Goal: Task Accomplishment & Management: Manage account settings

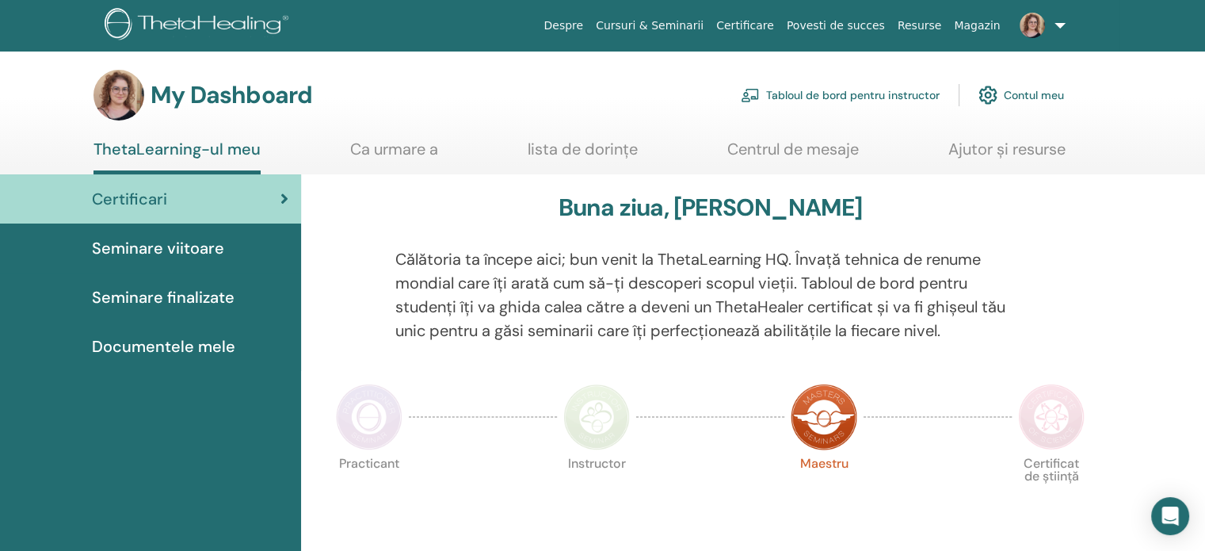
click at [881, 97] on link "Tabloul de bord pentru instructor" at bounding box center [840, 95] width 199 height 35
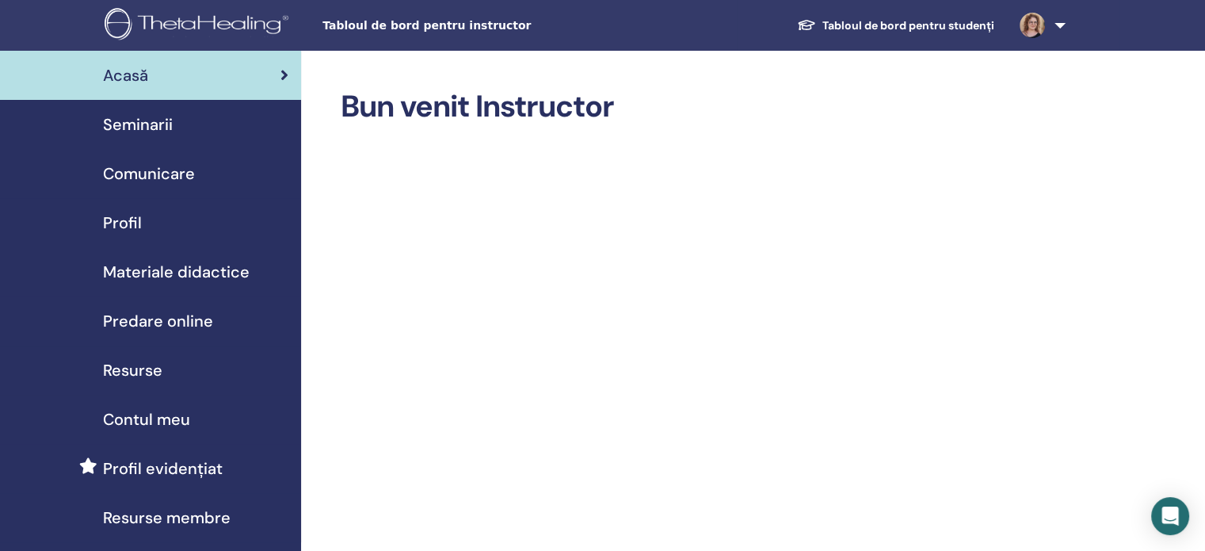
click at [164, 319] on span "Predare online" at bounding box center [158, 321] width 110 height 24
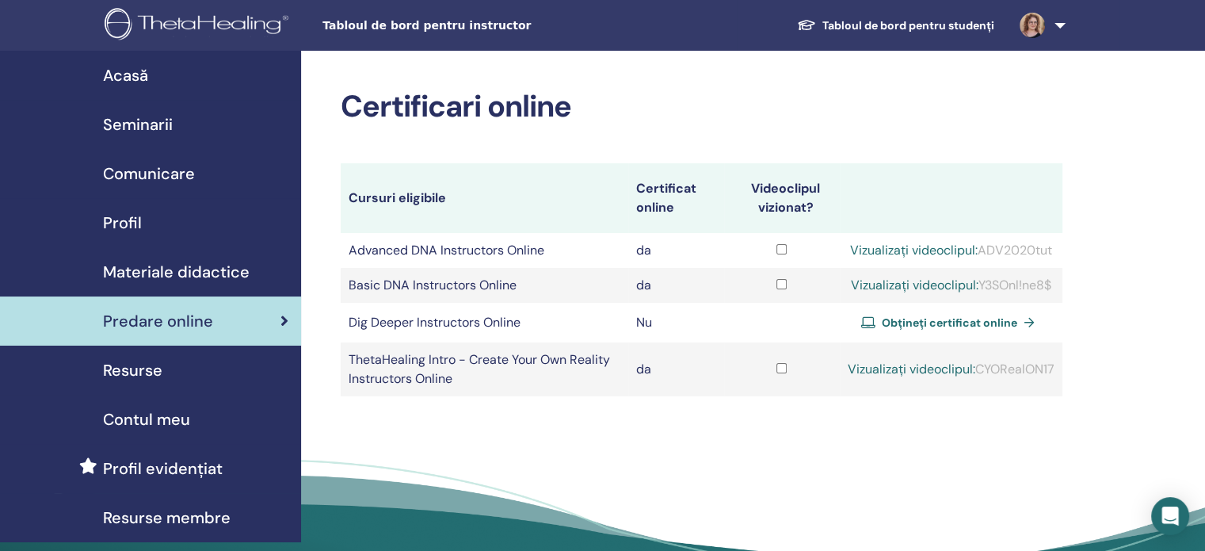
click at [144, 123] on span "Seminarii" at bounding box center [138, 124] width 70 height 24
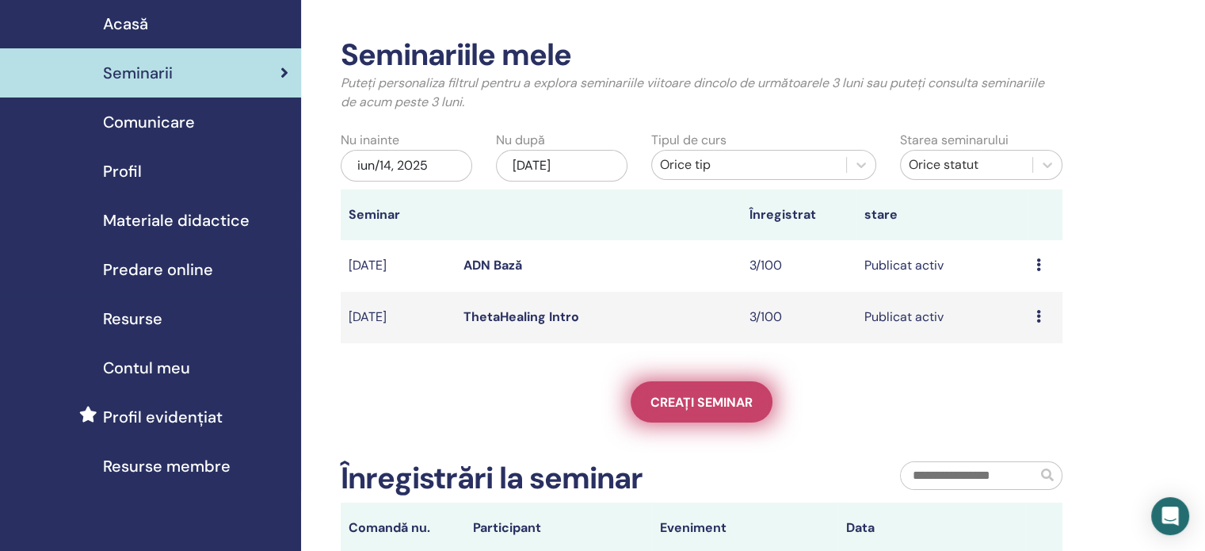
scroll to position [79, 0]
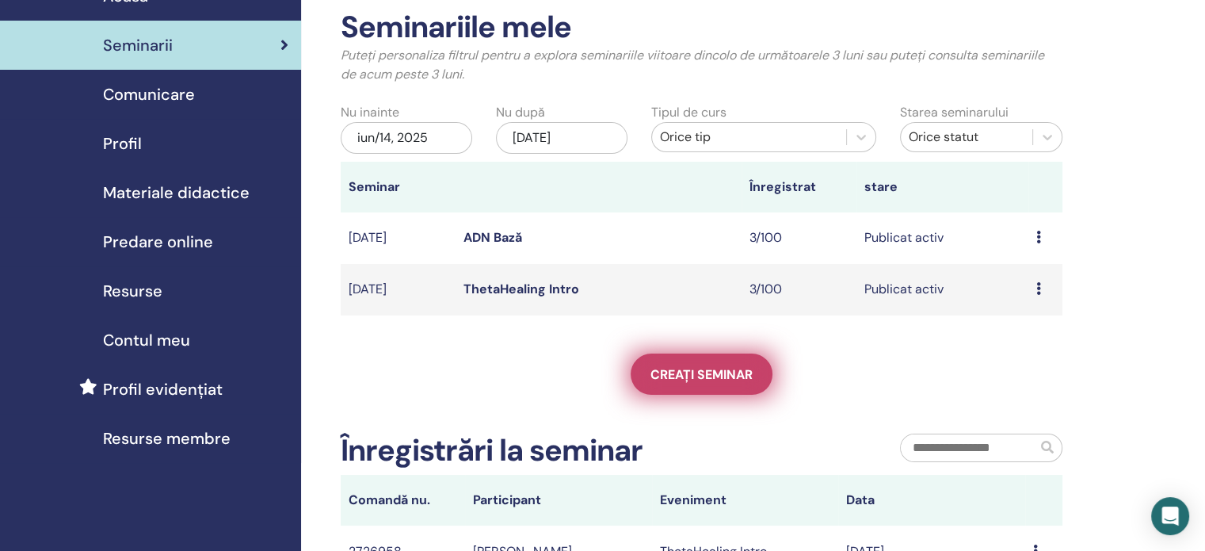
click at [695, 373] on span "Creați seminar" at bounding box center [701, 374] width 102 height 17
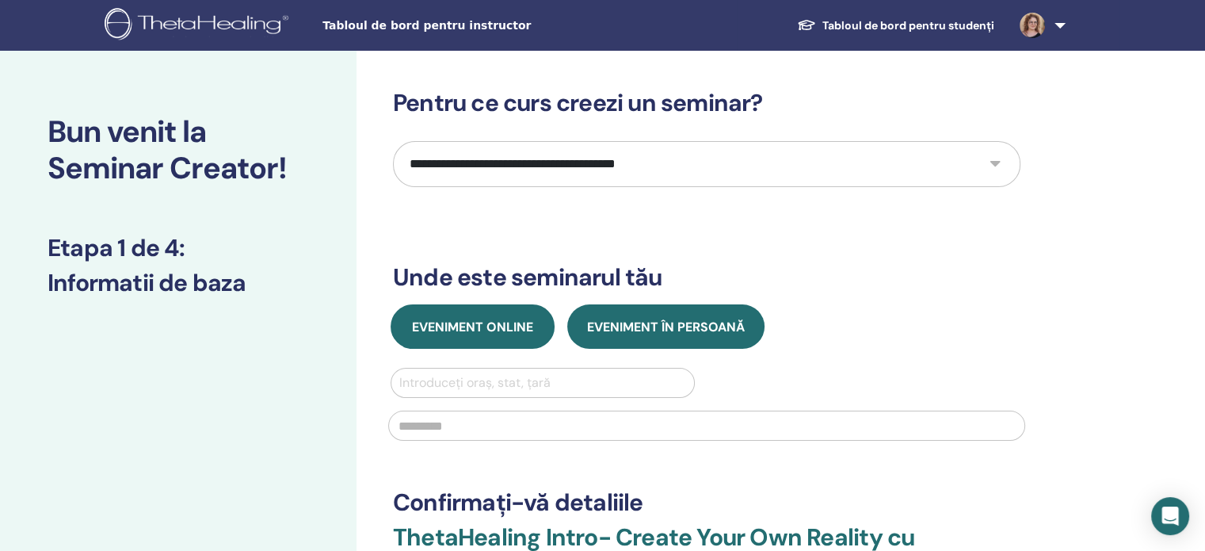
click at [501, 332] on span "Eveniment online" at bounding box center [472, 326] width 121 height 17
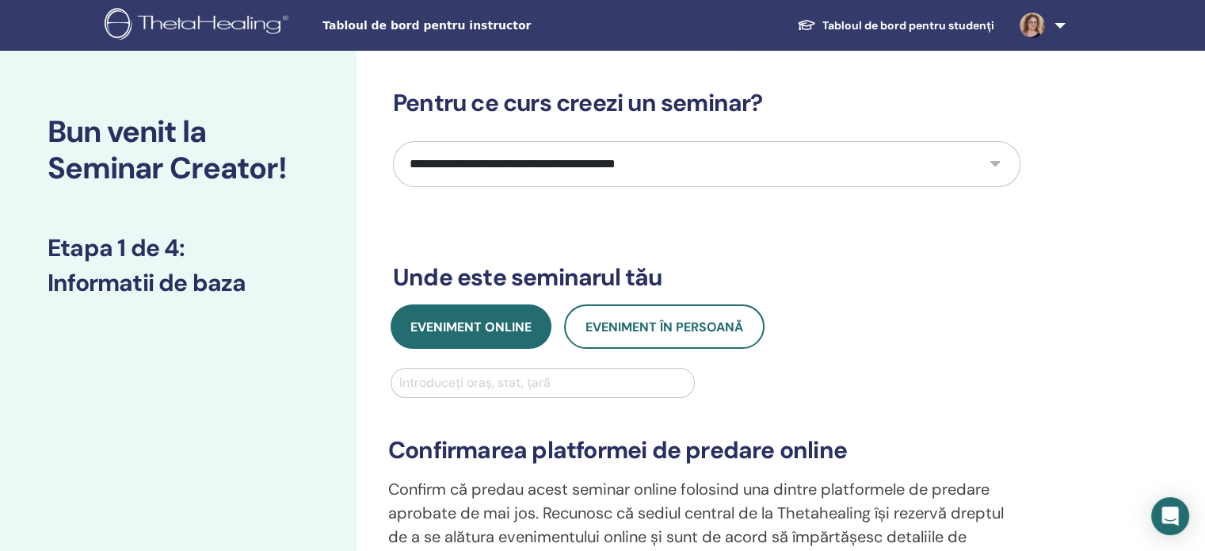
click at [694, 167] on select "**********" at bounding box center [706, 164] width 627 height 46
select select "*"
click at [393, 141] on select "**********" at bounding box center [706, 164] width 627 height 46
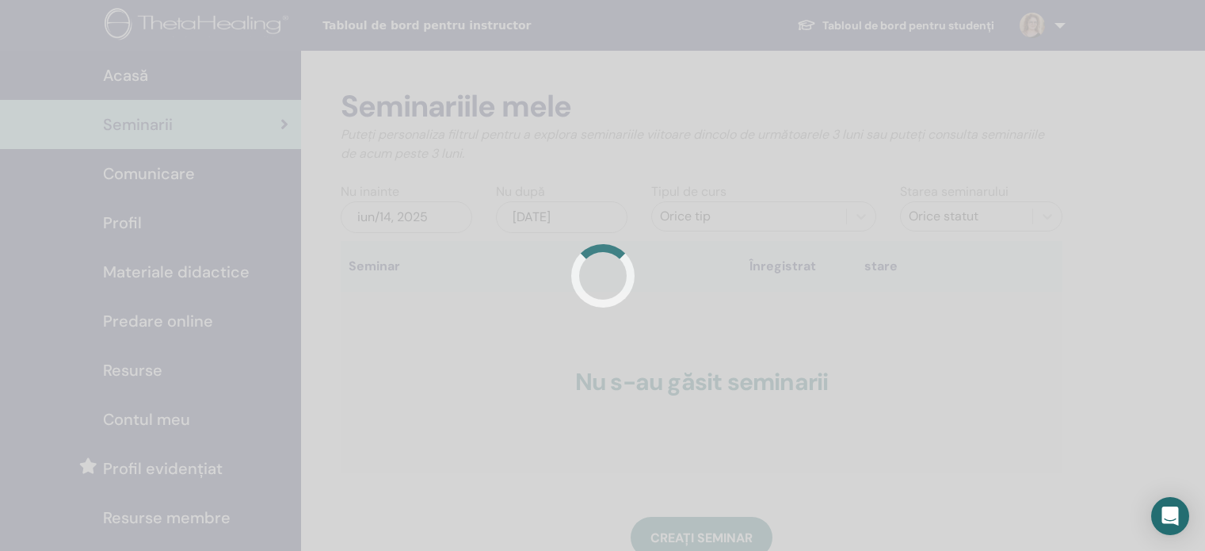
scroll to position [78, 0]
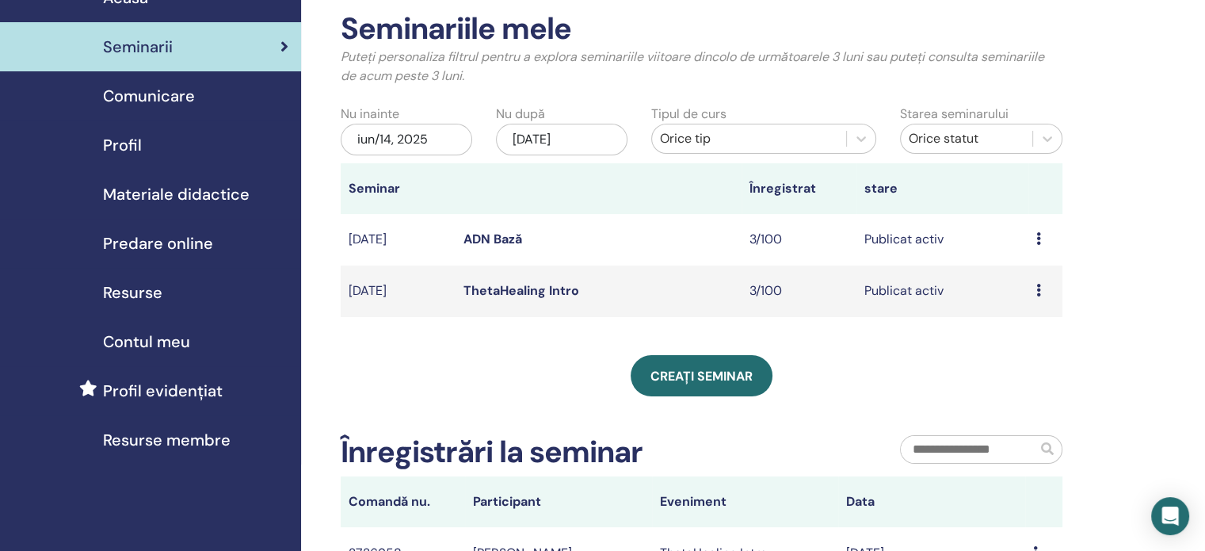
click at [167, 242] on span "Predare online" at bounding box center [158, 243] width 110 height 24
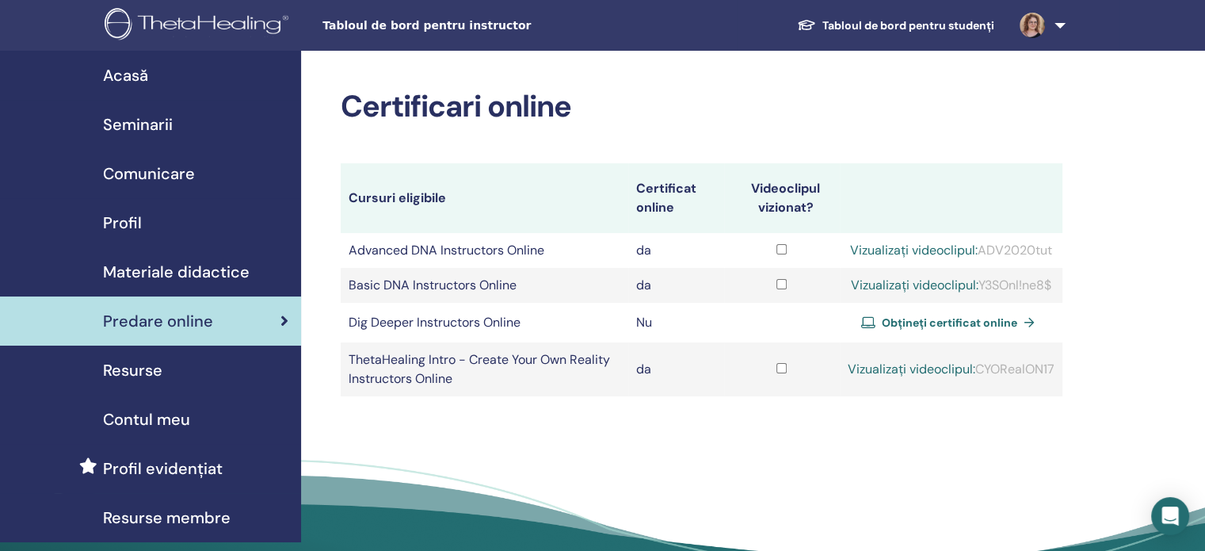
click at [154, 130] on span "Seminarii" at bounding box center [138, 124] width 70 height 24
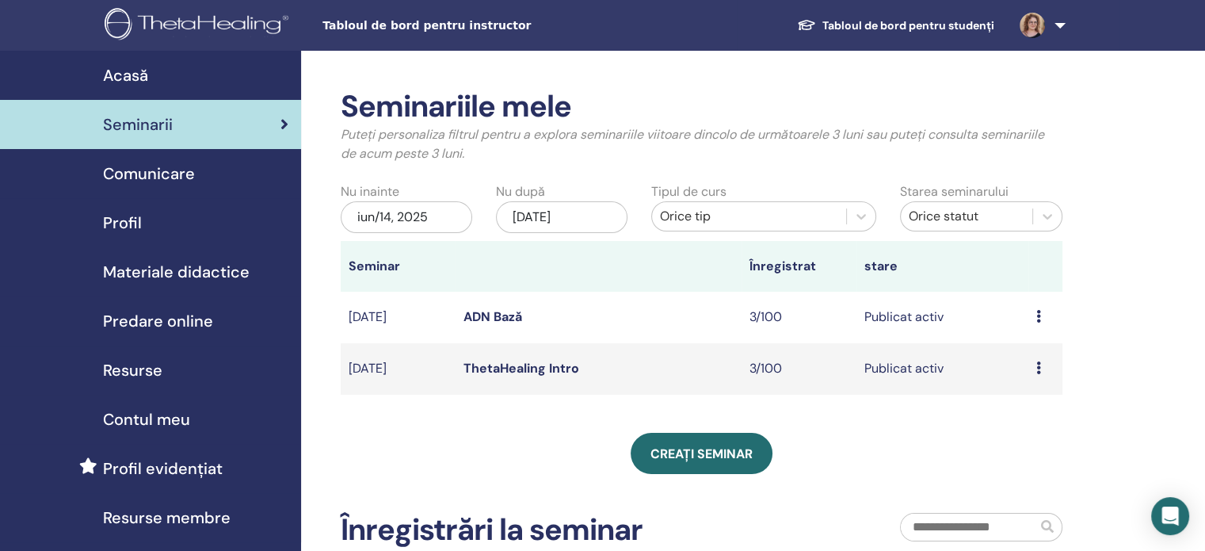
click at [527, 367] on link "ThetaHealing Intro" at bounding box center [521, 368] width 116 height 17
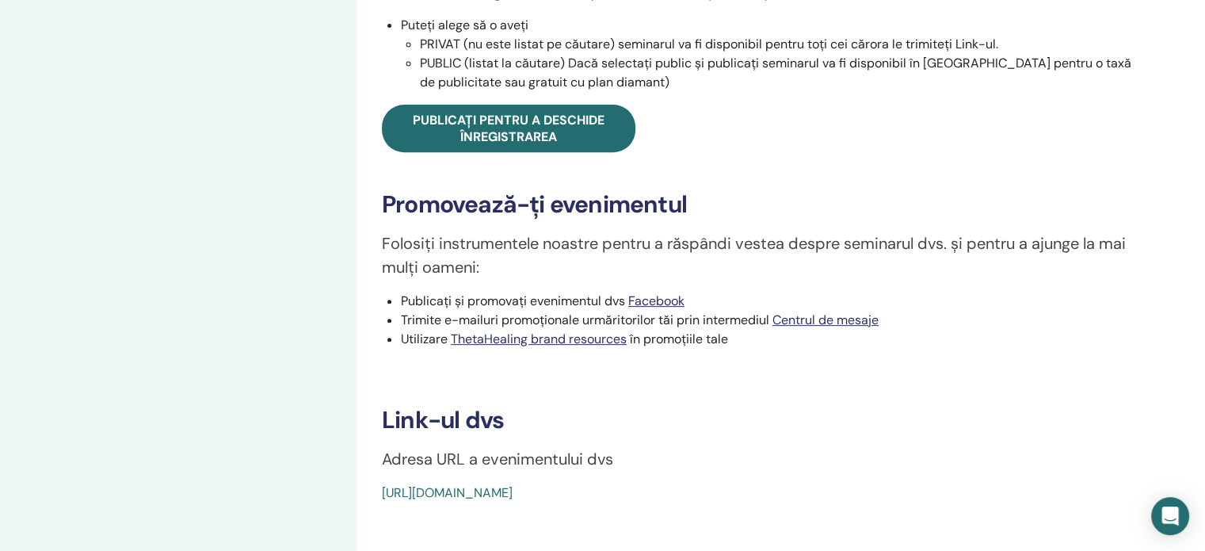
scroll to position [634, 0]
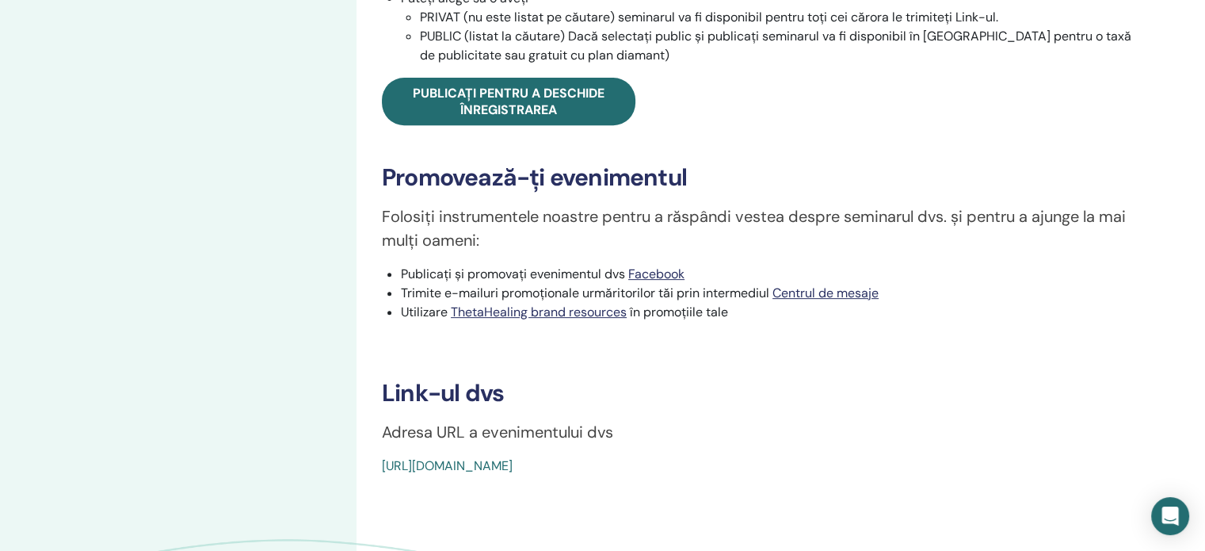
click at [513, 457] on link "https://www.thetahealing.com/seminar-375049-details.html" at bounding box center [447, 465] width 131 height 17
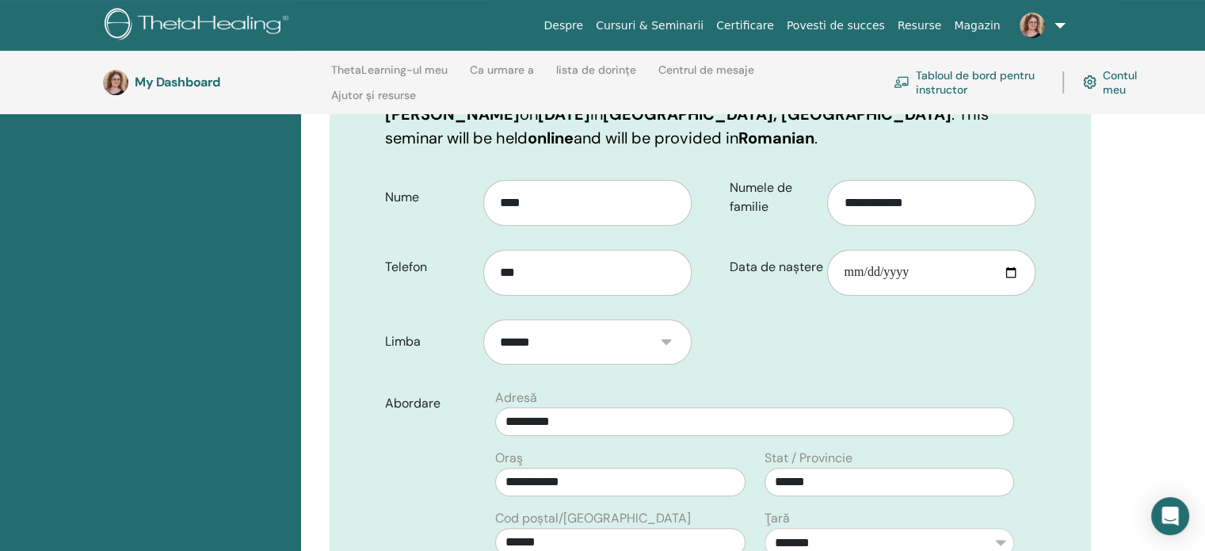
scroll to position [301, 0]
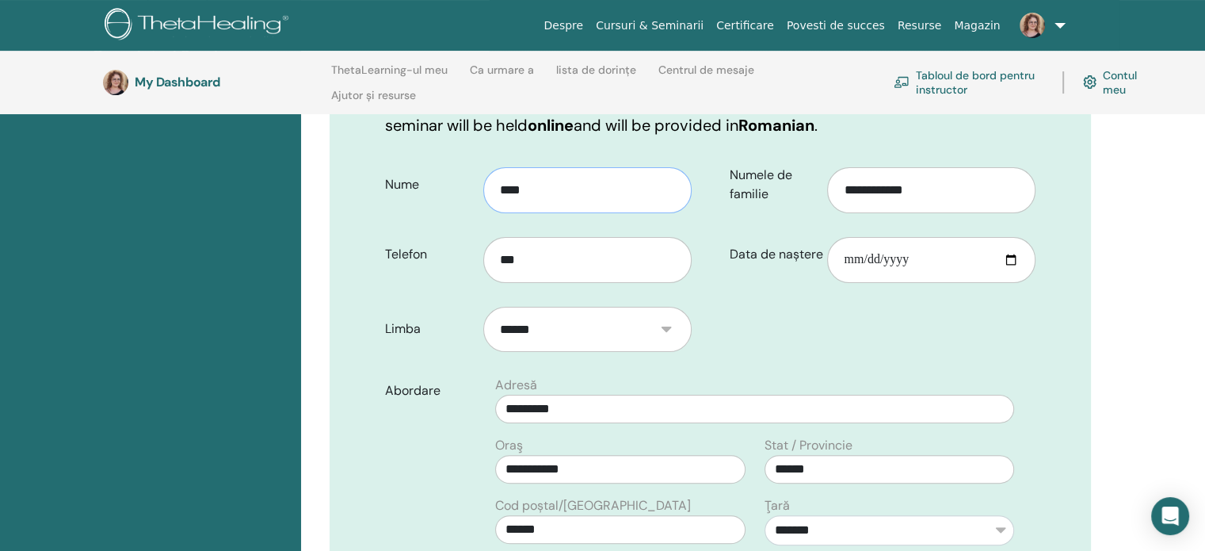
drag, startPoint x: 610, startPoint y: 187, endPoint x: 409, endPoint y: 202, distance: 201.8
click at [409, 202] on div "Nume ****" at bounding box center [538, 184] width 330 height 57
drag, startPoint x: 543, startPoint y: 188, endPoint x: 462, endPoint y: 180, distance: 82.0
click at [462, 180] on div "Nume ****" at bounding box center [538, 184] width 330 height 57
type input "**********"
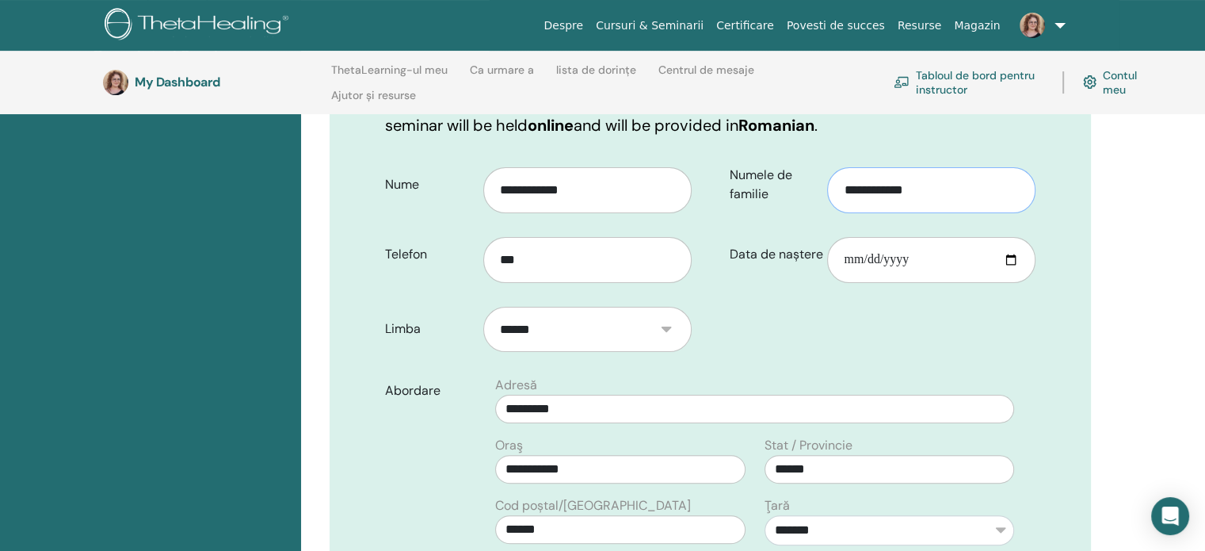
drag, startPoint x: 944, startPoint y: 185, endPoint x: 745, endPoint y: 199, distance: 200.1
click at [745, 199] on div "**********" at bounding box center [883, 184] width 330 height 57
type input "****"
click at [612, 258] on input "***" at bounding box center [587, 260] width 208 height 46
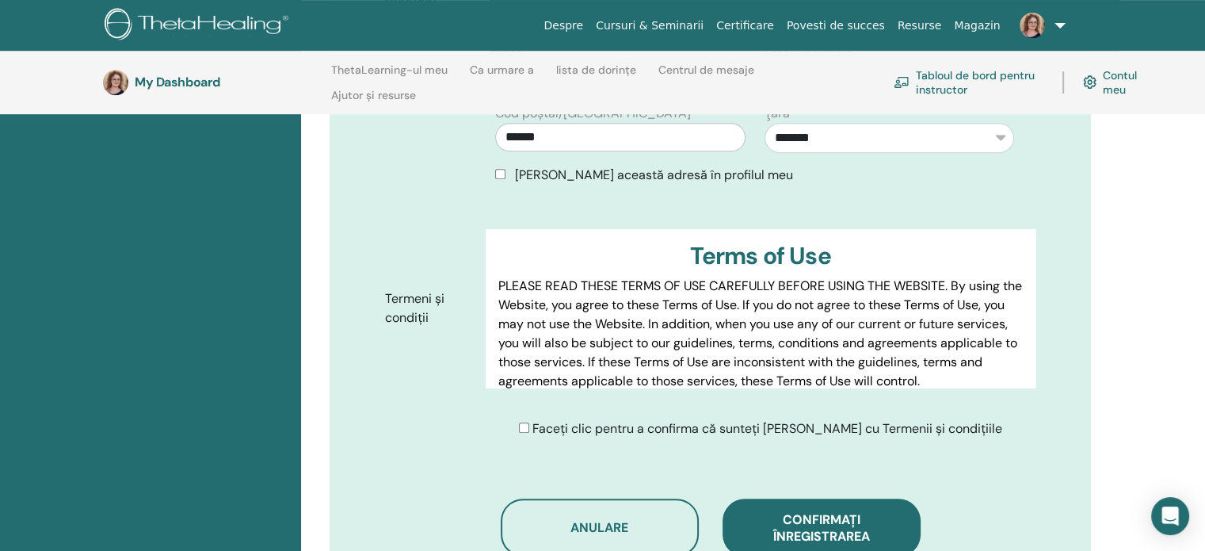
scroll to position [697, 0]
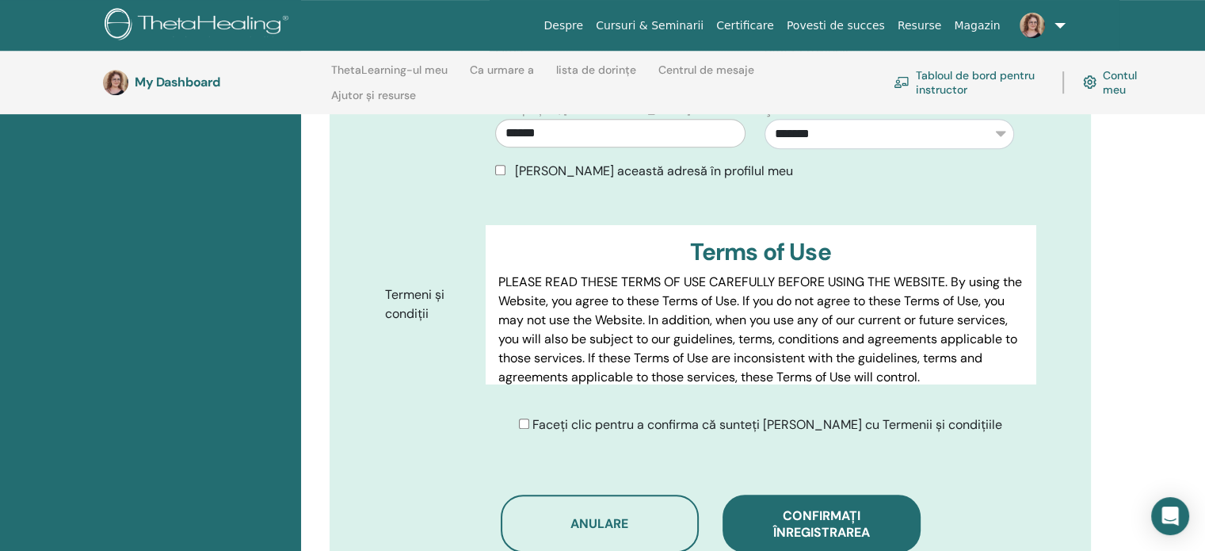
type input "**********"
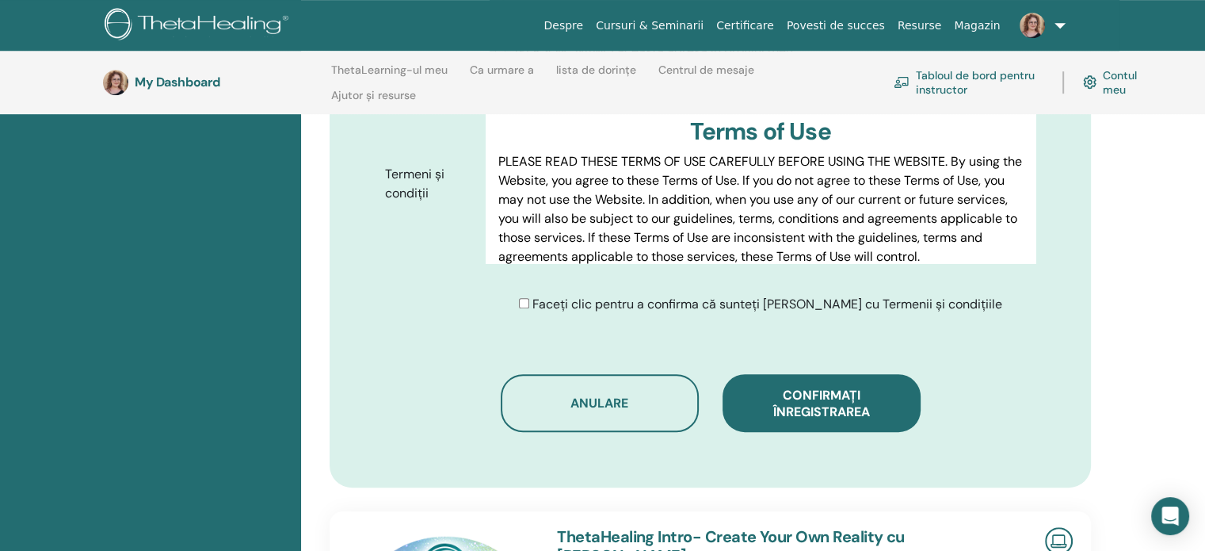
scroll to position [856, 0]
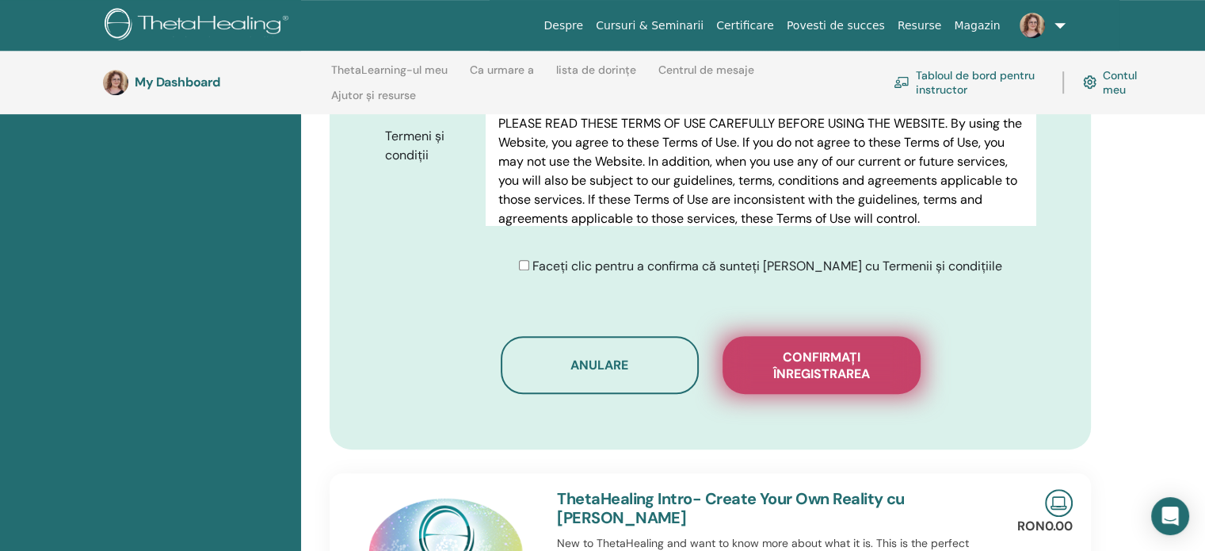
click at [772, 357] on span "Confirmați înregistrarea" at bounding box center [821, 365] width 158 height 33
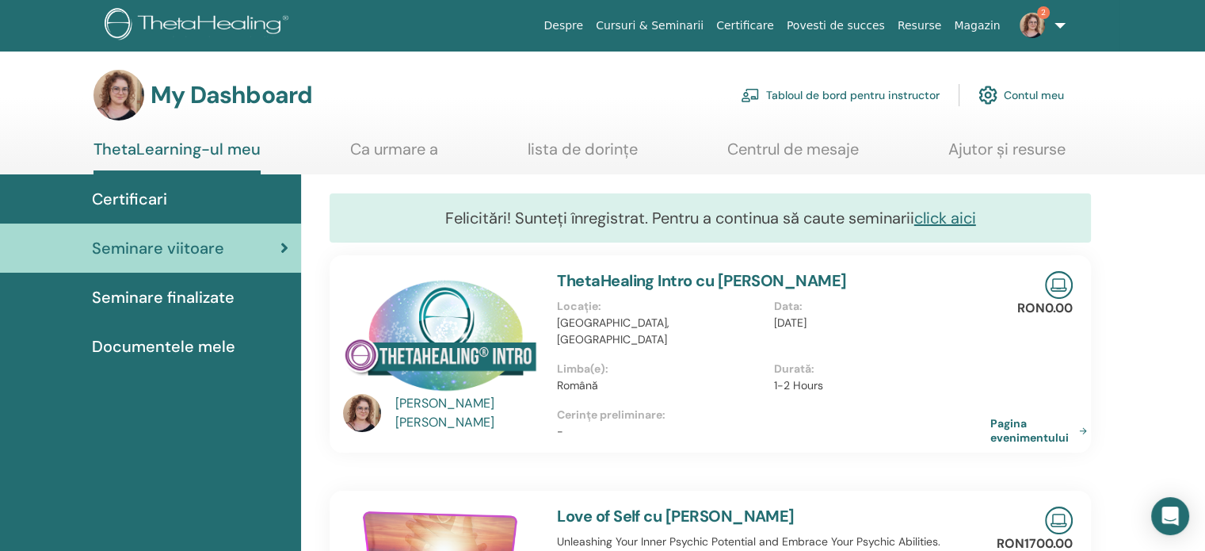
click at [871, 90] on link "Tabloul de bord pentru instructor" at bounding box center [840, 95] width 199 height 35
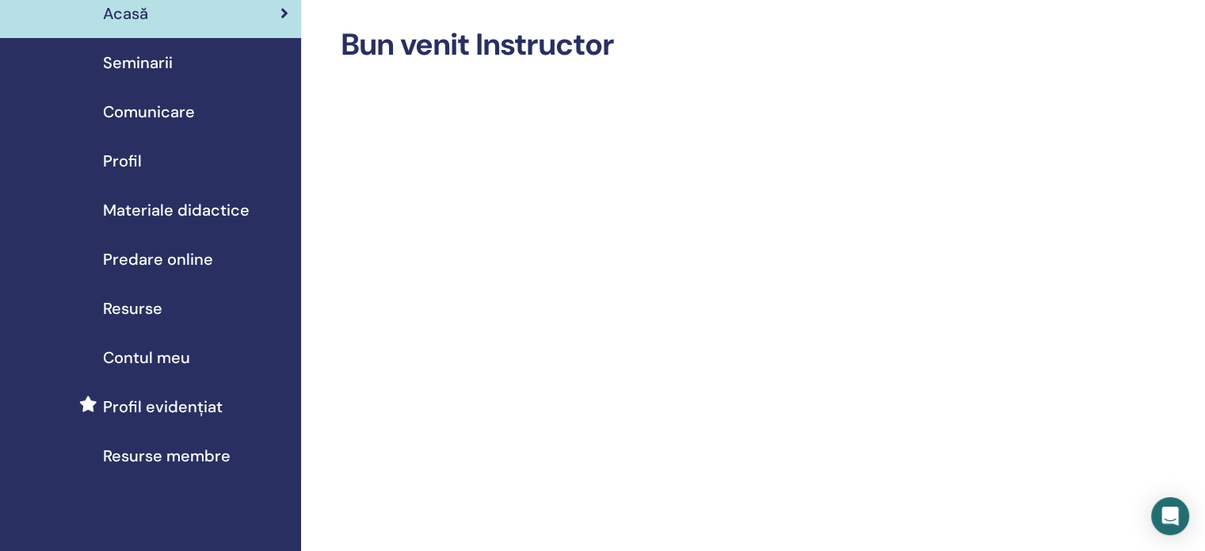
scroll to position [158, 0]
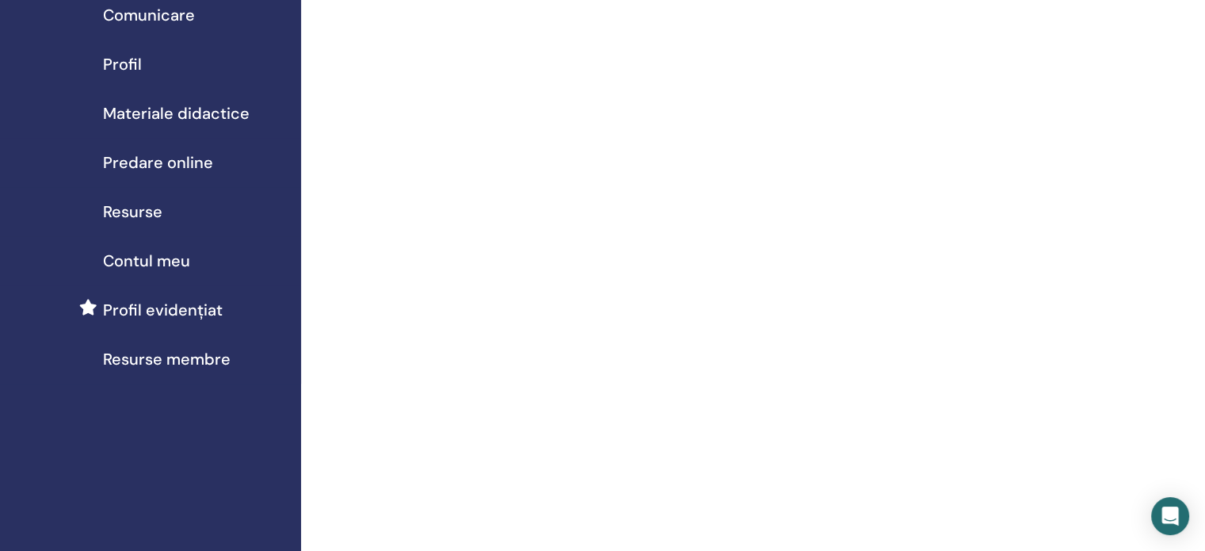
click at [139, 354] on span "Resurse membre" at bounding box center [167, 359] width 128 height 24
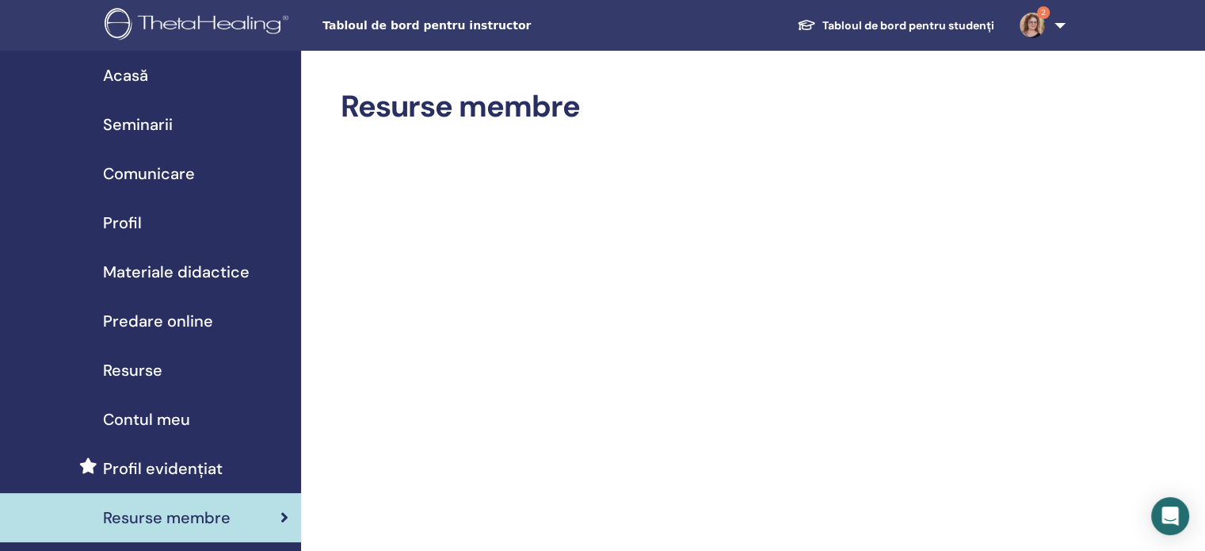
click at [166, 127] on span "Seminarii" at bounding box center [138, 124] width 70 height 24
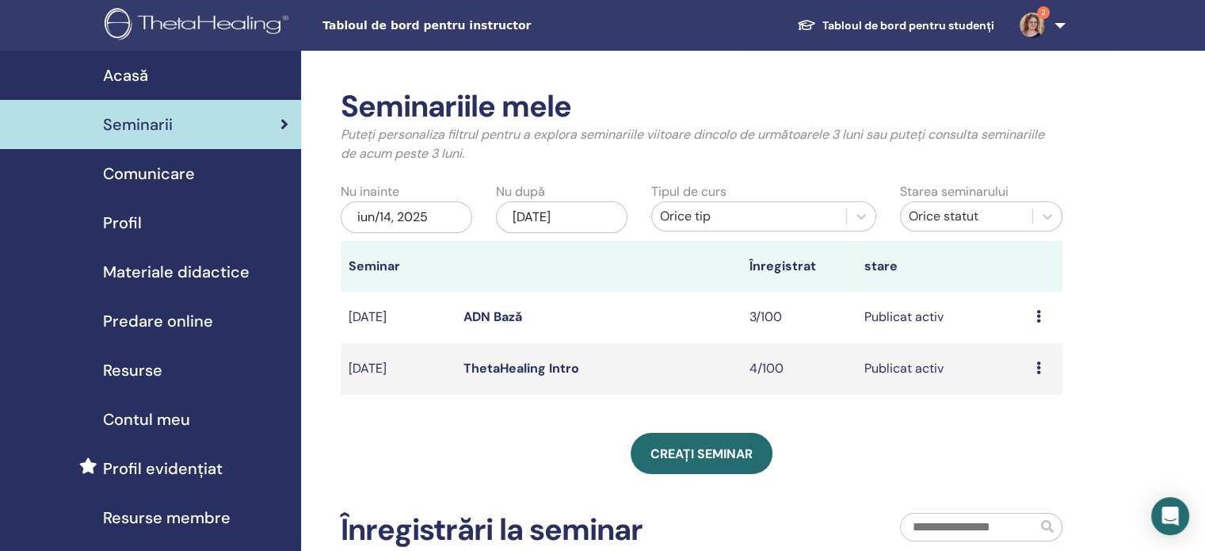
click at [509, 368] on link "ThetaHealing Intro" at bounding box center [521, 368] width 116 height 17
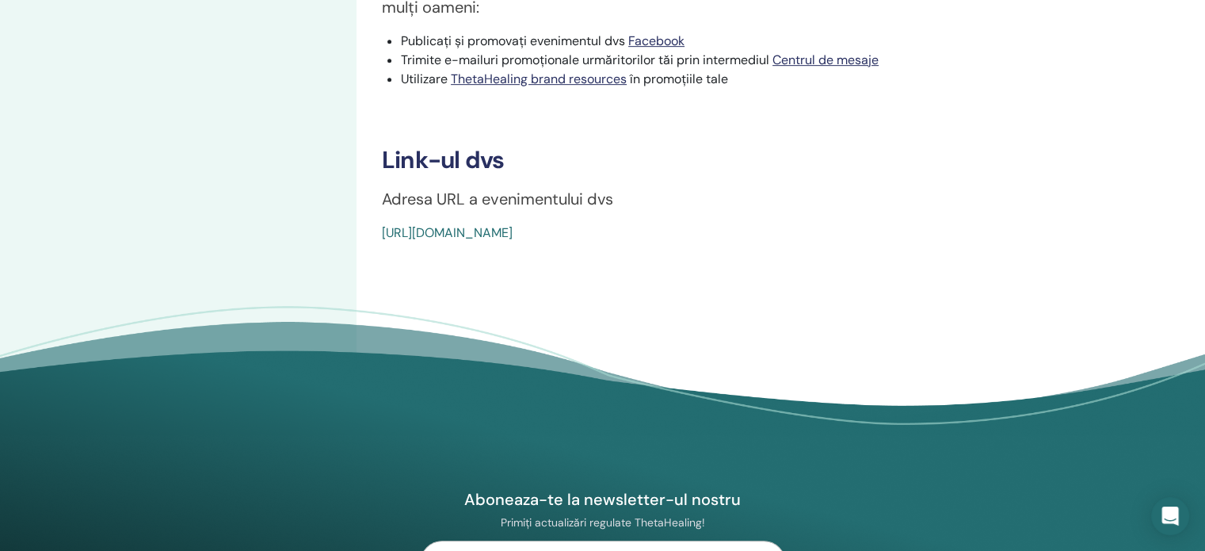
scroll to position [713, 0]
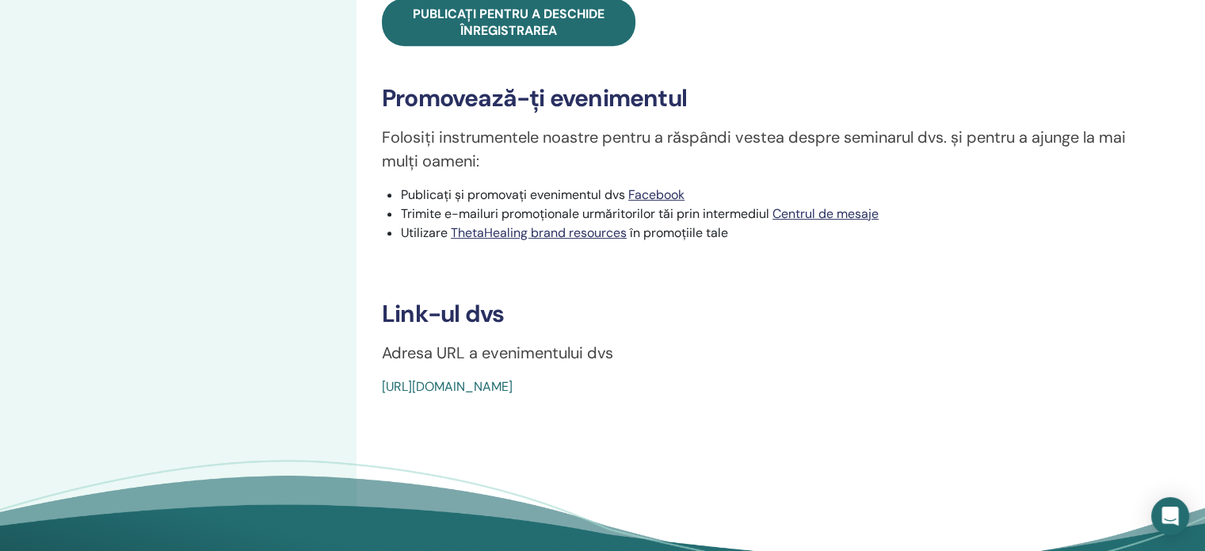
drag, startPoint x: 742, startPoint y: 372, endPoint x: 383, endPoint y: 397, distance: 359.7
copy link "[URL][DOMAIN_NAME]"
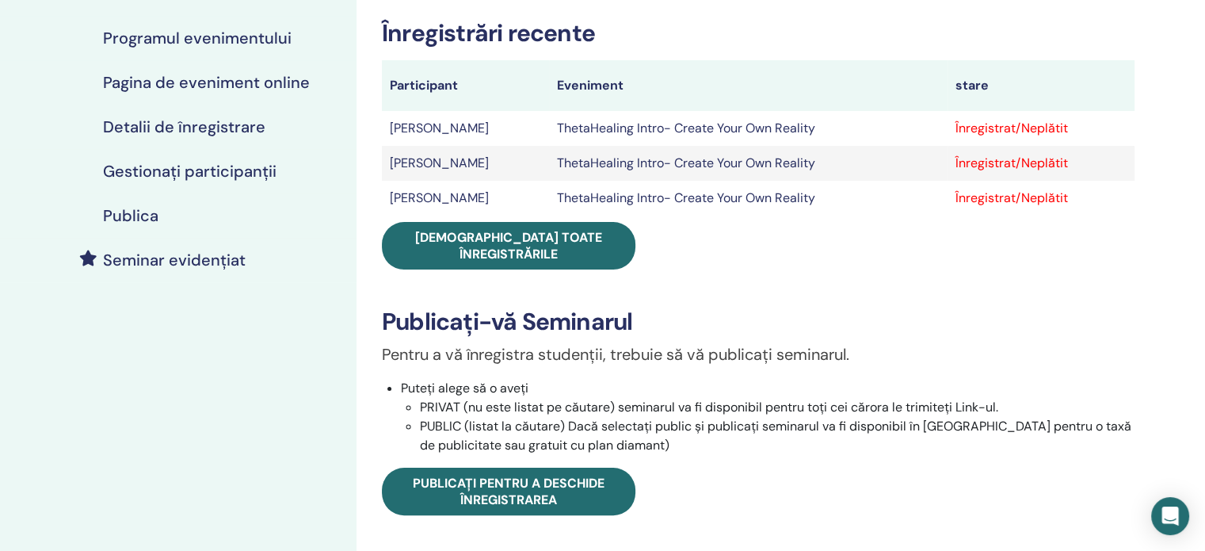
scroll to position [158, 0]
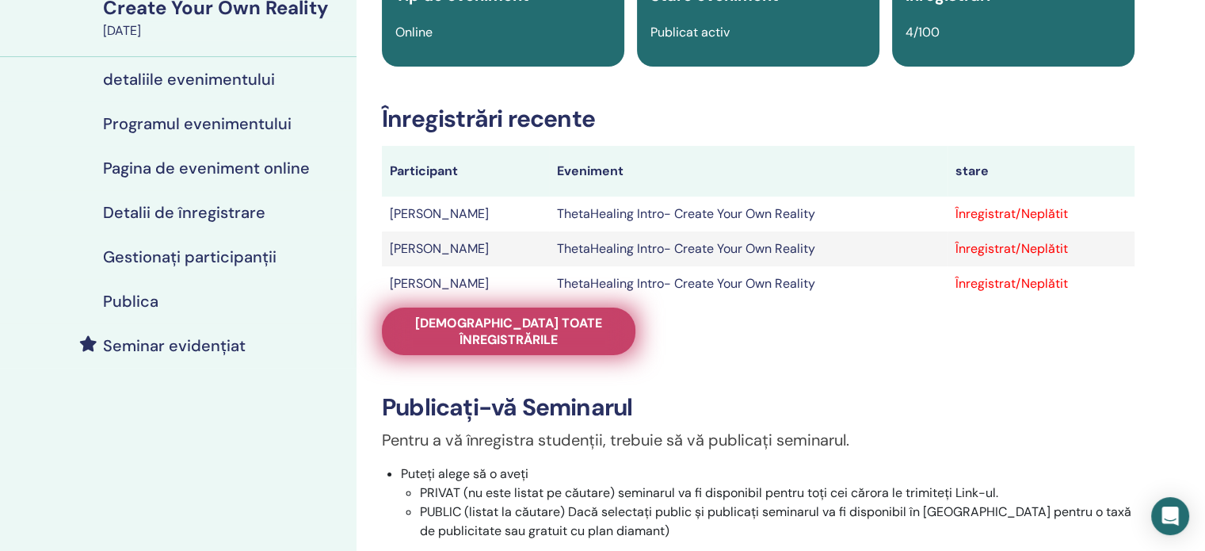
click at [588, 330] on span "Vedeți toate înregistrările" at bounding box center [509, 330] width 214 height 33
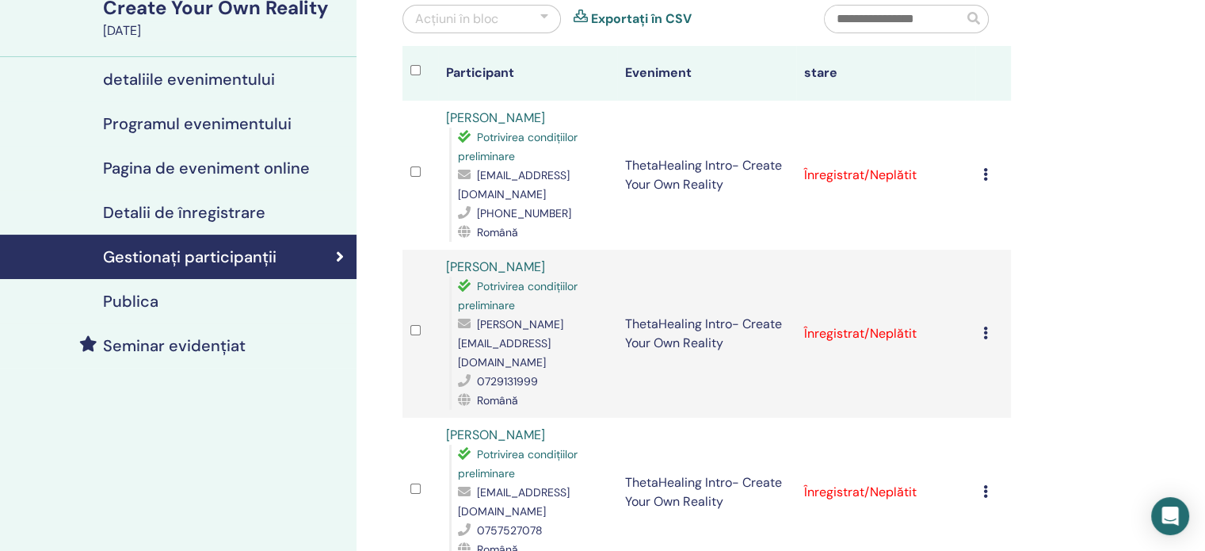
click at [984, 168] on icon at bounding box center [985, 174] width 5 height 13
click at [986, 169] on icon at bounding box center [985, 174] width 5 height 13
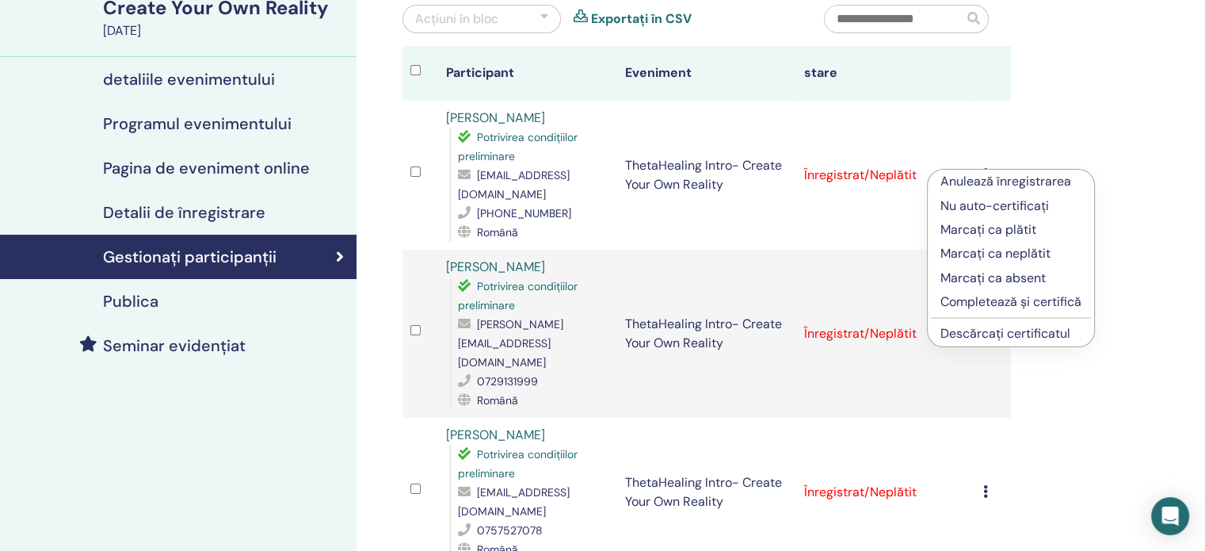
click at [1010, 300] on p "Completează și certifică" at bounding box center [1010, 301] width 141 height 19
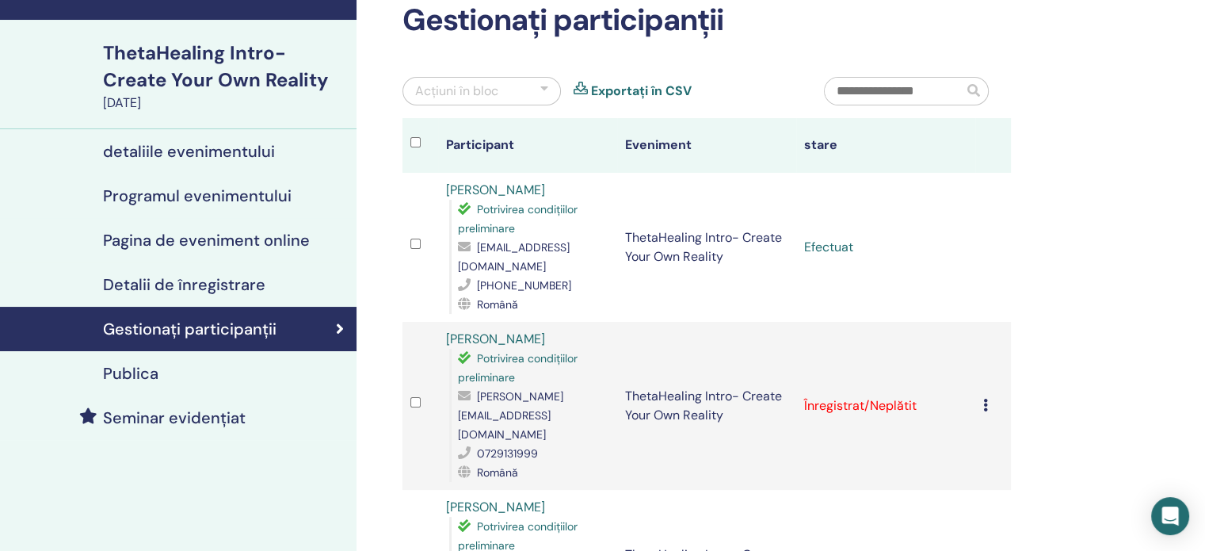
scroll to position [79, 0]
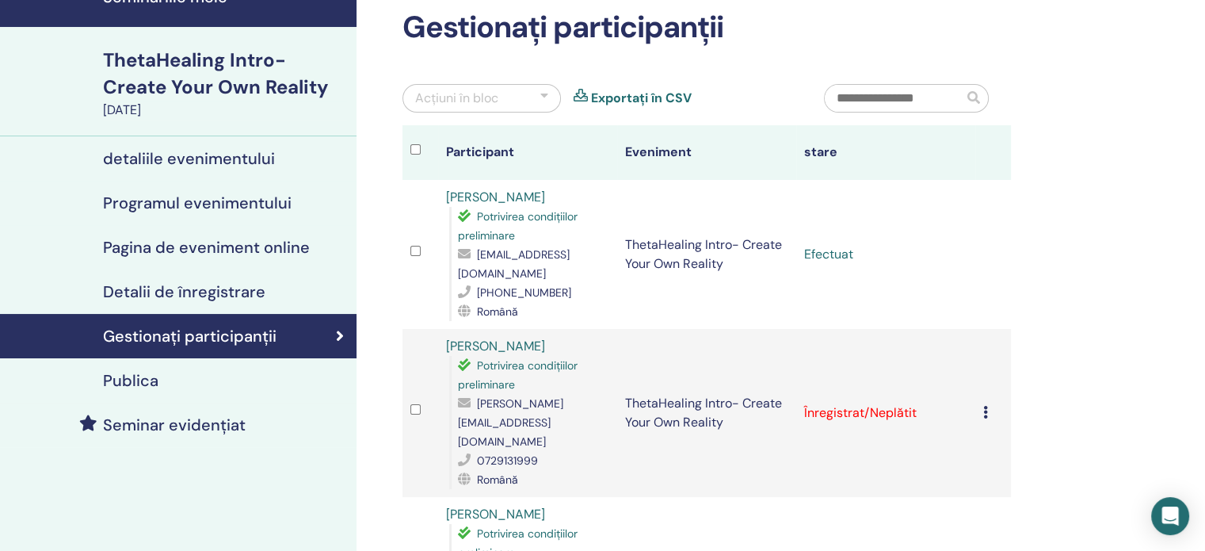
drag, startPoint x: 881, startPoint y: 240, endPoint x: 871, endPoint y: 241, distance: 10.3
click at [881, 240] on td "Efectuat" at bounding box center [885, 254] width 179 height 149
click at [932, 219] on td "Efectuat" at bounding box center [885, 254] width 179 height 149
click at [997, 235] on td at bounding box center [993, 254] width 36 height 149
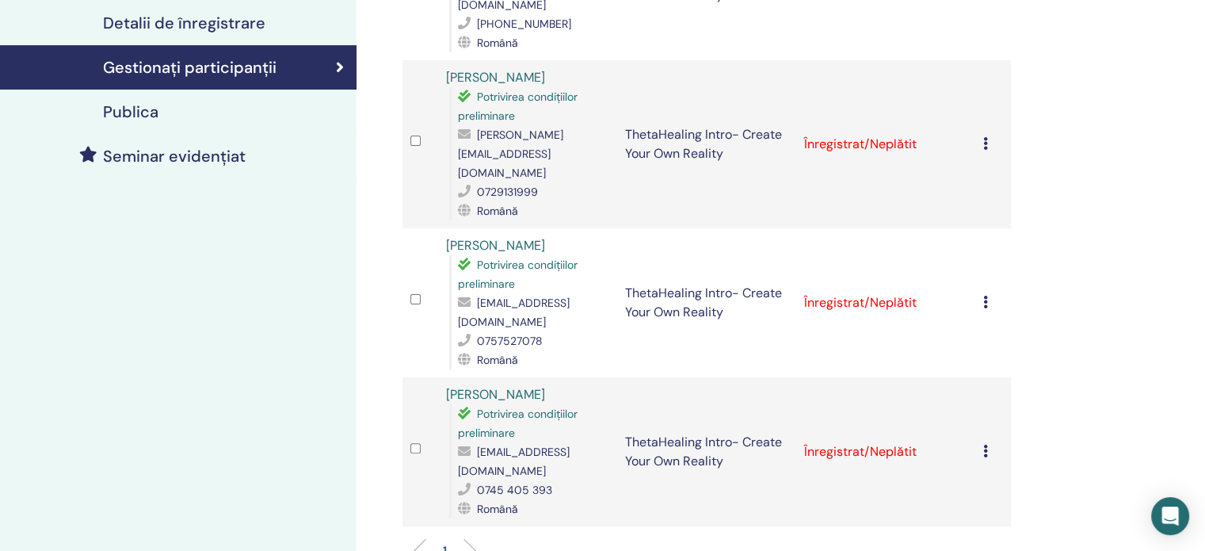
scroll to position [158, 0]
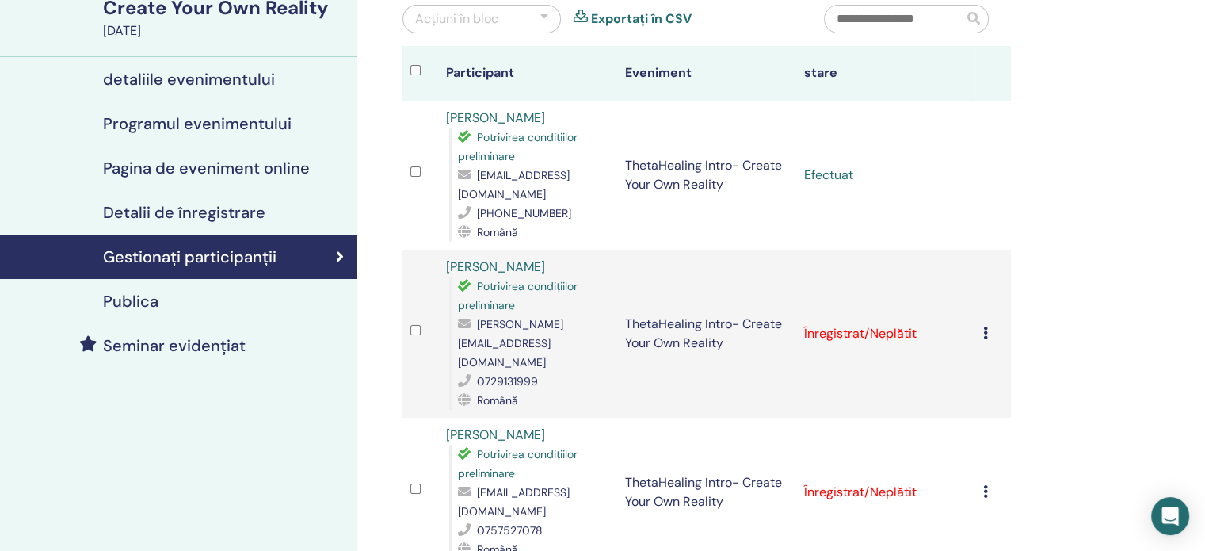
click at [212, 67] on link "detaliile evenimentului" at bounding box center [178, 79] width 356 height 44
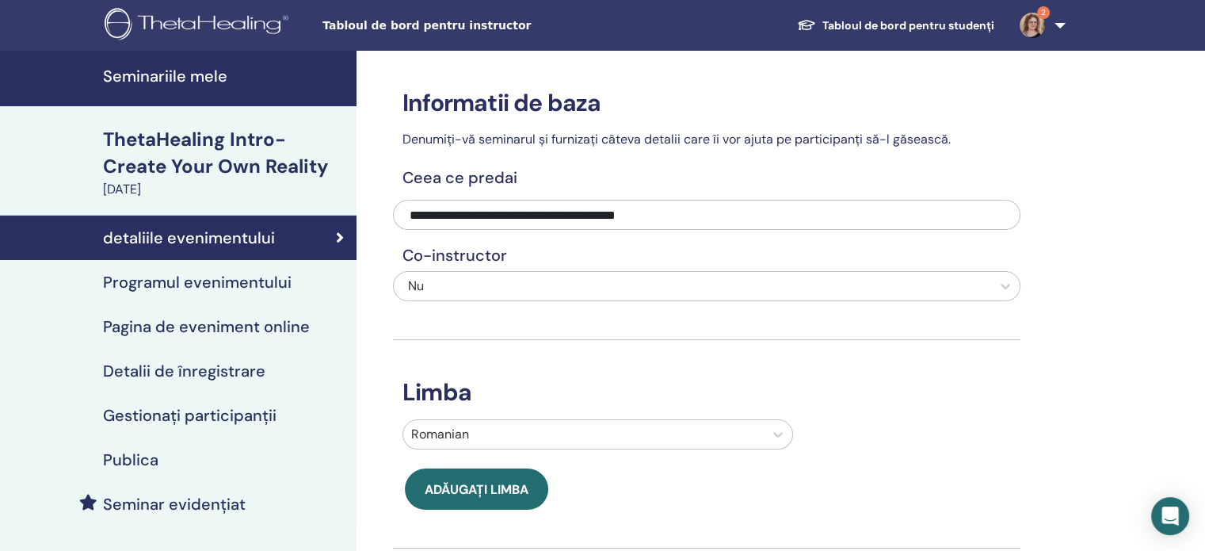
click at [187, 69] on h4 "Seminariile mele" at bounding box center [225, 76] width 244 height 19
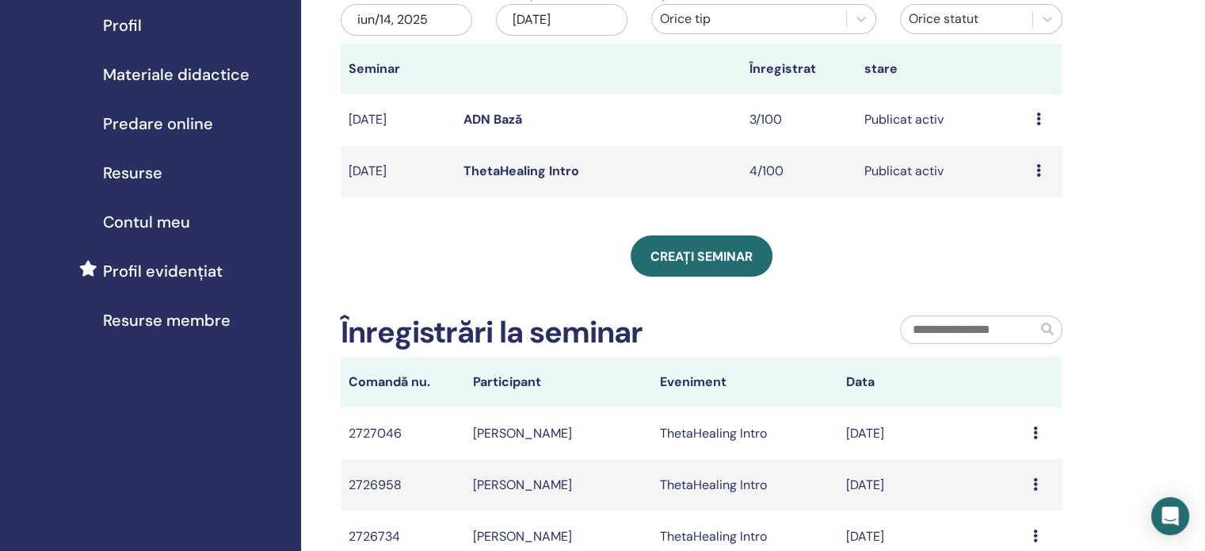
scroll to position [79, 0]
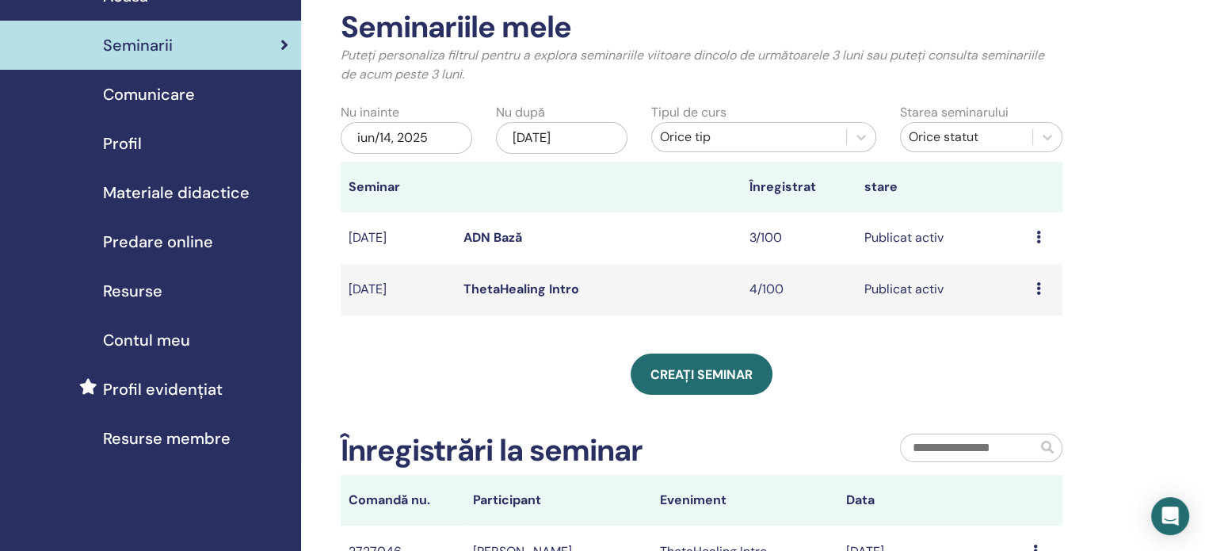
click at [501, 288] on link "ThetaHealing Intro" at bounding box center [521, 288] width 116 height 17
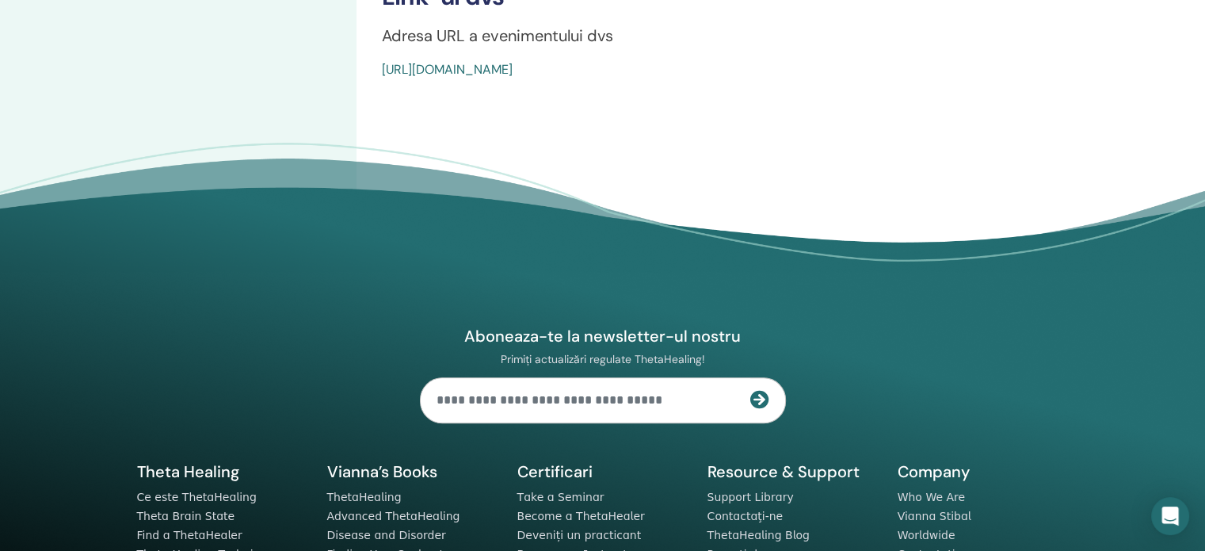
scroll to position [792, 0]
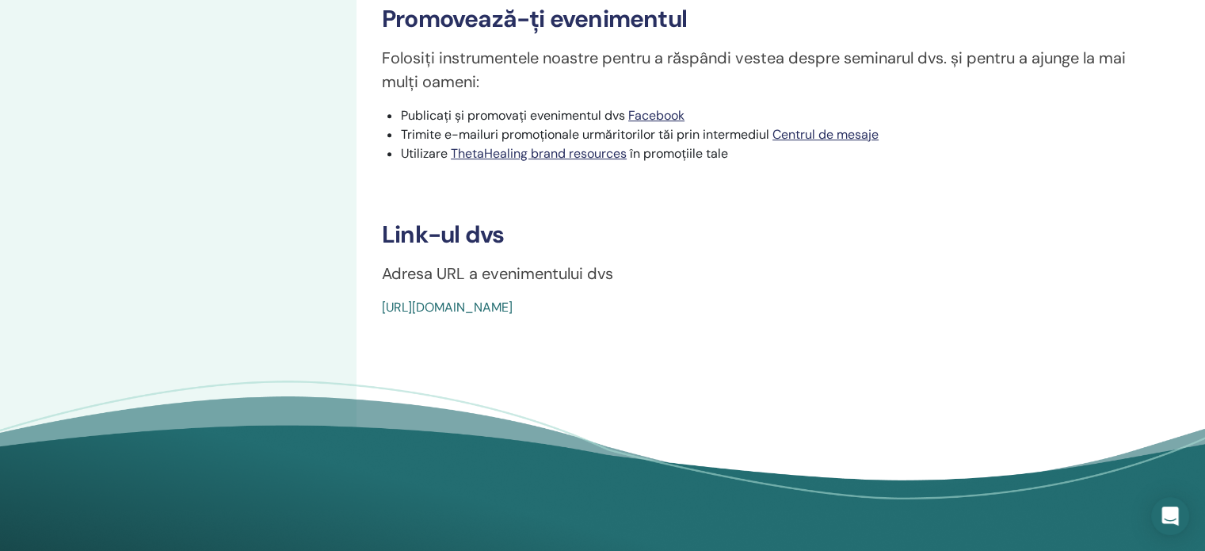
drag, startPoint x: 380, startPoint y: 291, endPoint x: 798, endPoint y: 286, distance: 417.5
copy link "https://www.thetahealing.com/seminar-375049-details.html"
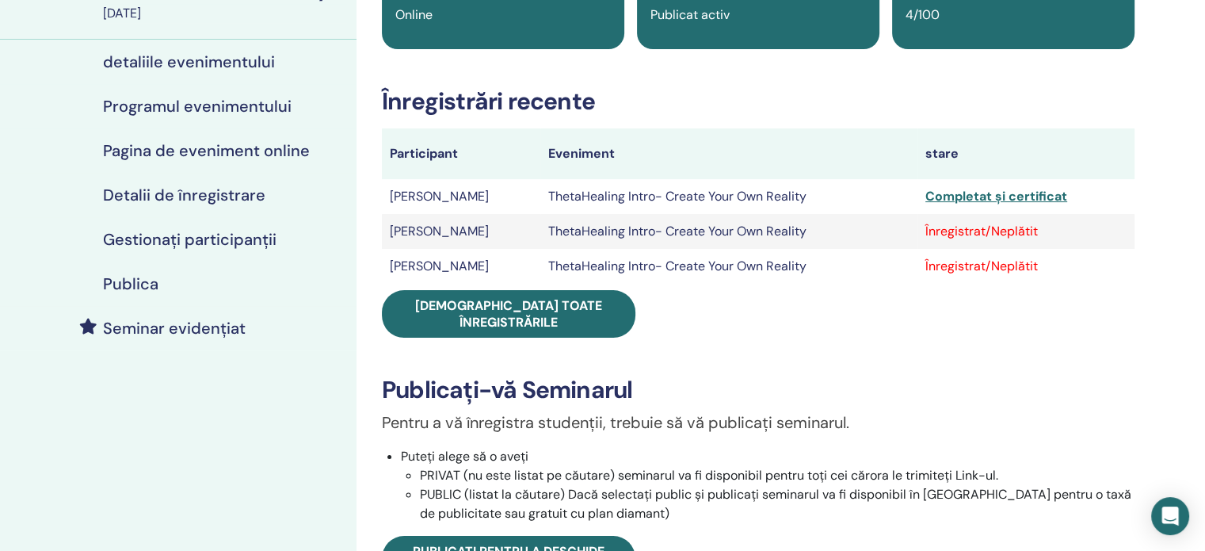
scroll to position [158, 0]
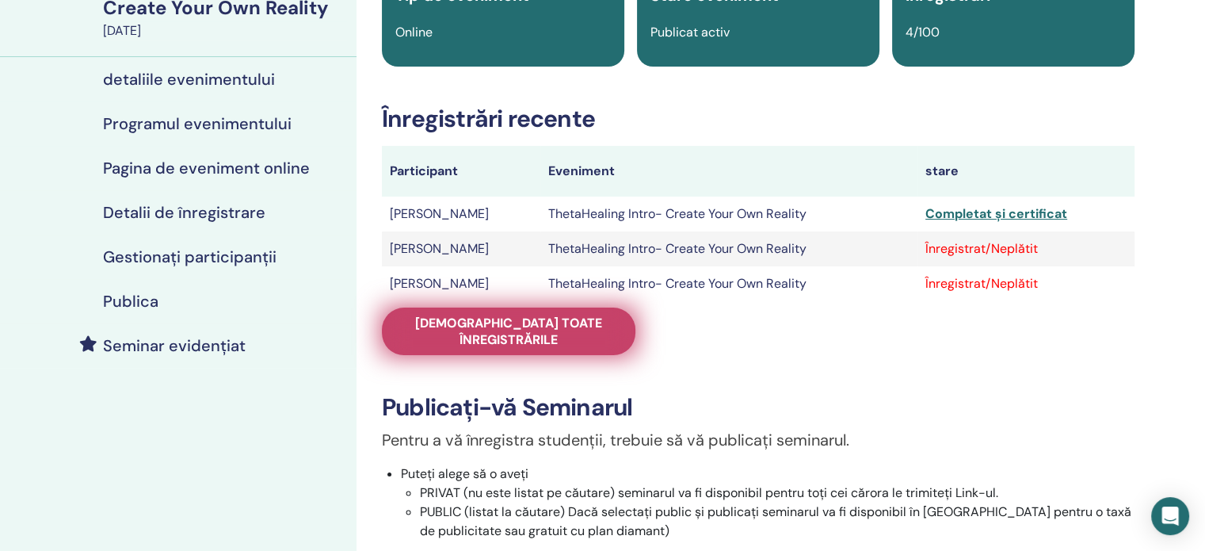
click at [501, 329] on span "Vedeți toate înregistrările" at bounding box center [509, 330] width 214 height 33
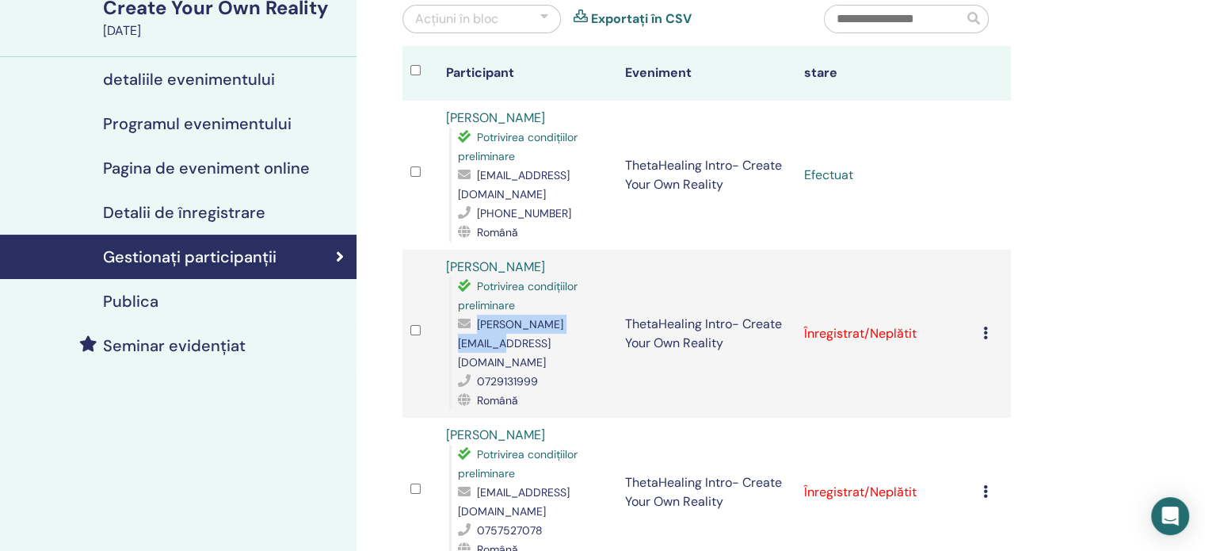
drag, startPoint x: 477, startPoint y: 304, endPoint x: 608, endPoint y: 308, distance: 131.6
click at [608, 314] on div "paula.mosor@yahoo.com" at bounding box center [533, 342] width 151 height 57
copy span "paula.mosor@yahoo.com"
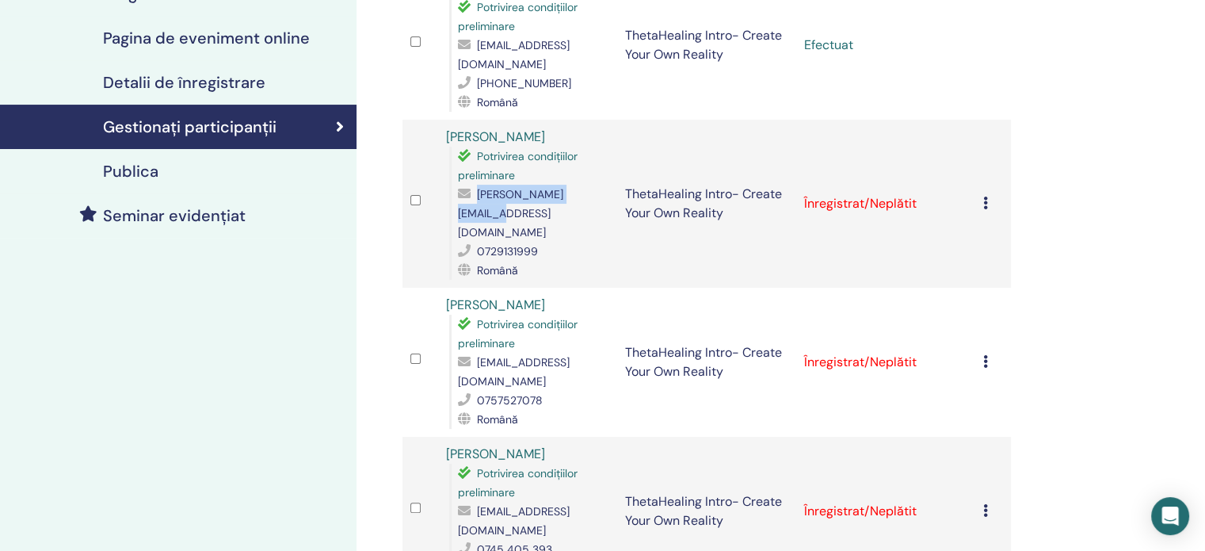
scroll to position [317, 0]
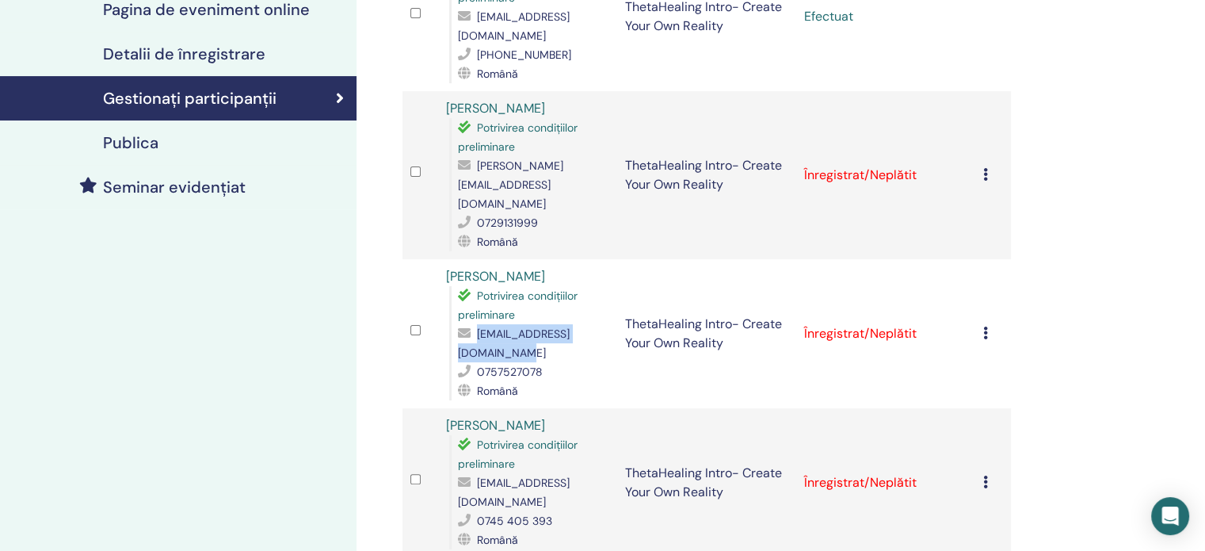
drag, startPoint x: 459, startPoint y: 297, endPoint x: 624, endPoint y: 299, distance: 164.8
click at [570, 326] on span "manea_crenguta09@yahoo.com" at bounding box center [514, 342] width 112 height 33
copy span "manea_crenguta09@yahoo.com"
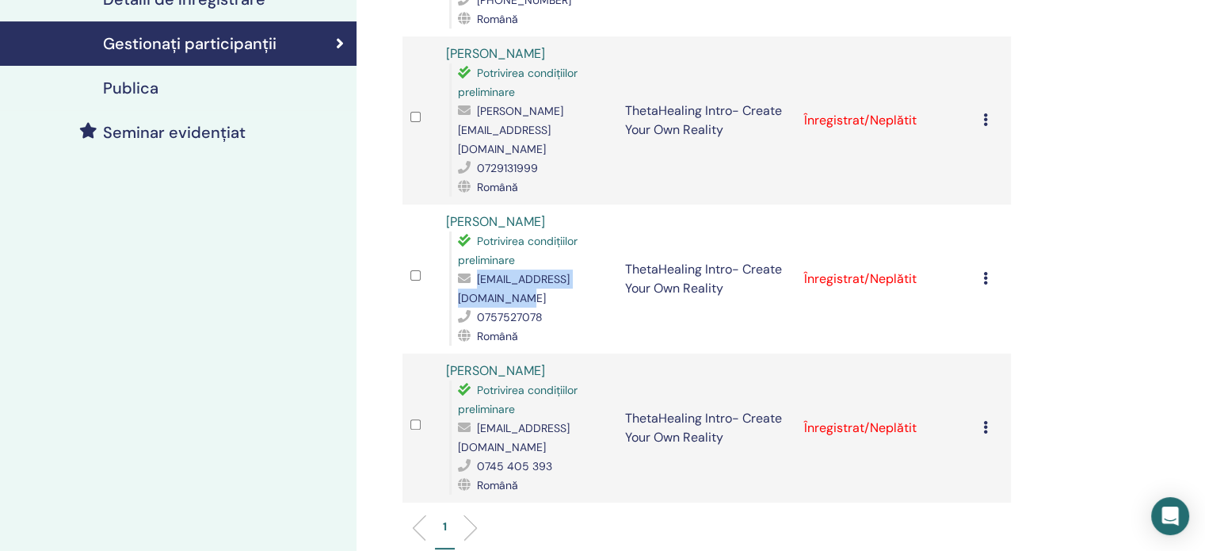
scroll to position [396, 0]
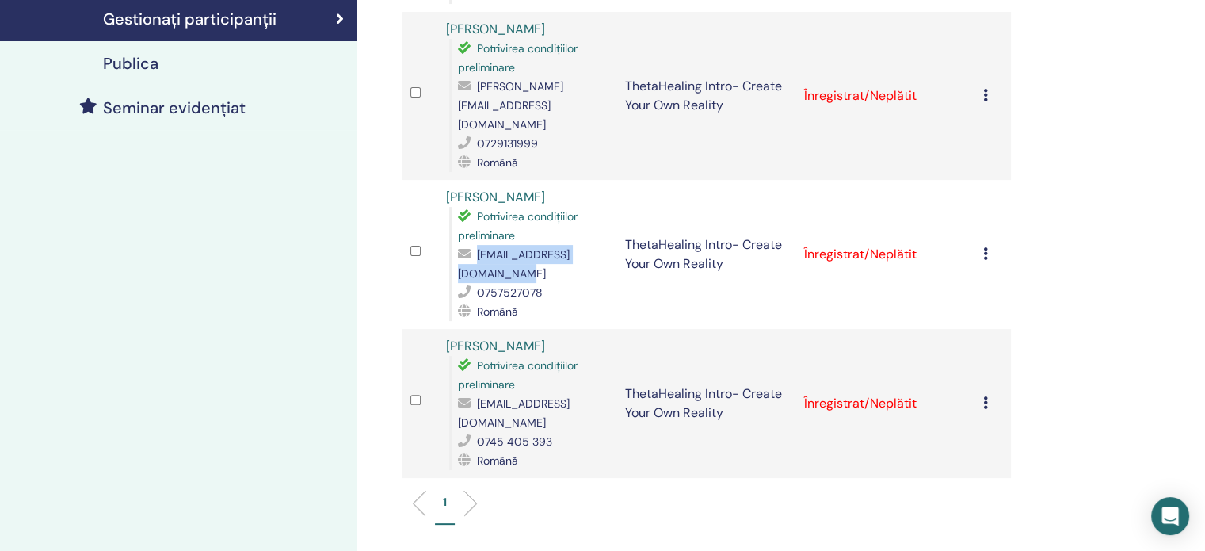
drag, startPoint x: 459, startPoint y: 364, endPoint x: 664, endPoint y: 371, distance: 204.5
click at [570, 396] on span "berbece.andreeaparaschiva@yahoo.com" at bounding box center [514, 412] width 112 height 33
copy span "berbece.andreeaparaschiva@yahoo.com"
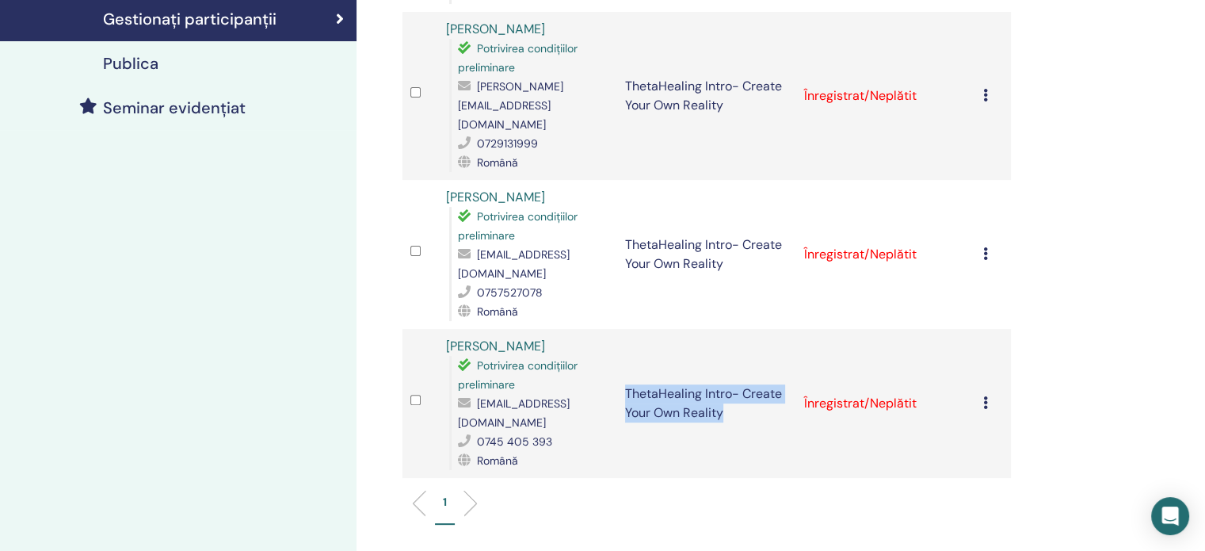
drag, startPoint x: 627, startPoint y: 335, endPoint x: 735, endPoint y: 358, distance: 110.2
click at [735, 358] on td "ThetaHealing Intro- Create Your Own Reality" at bounding box center [706, 403] width 179 height 149
copy td "ThetaHealing Intro- Create Your Own Reality"
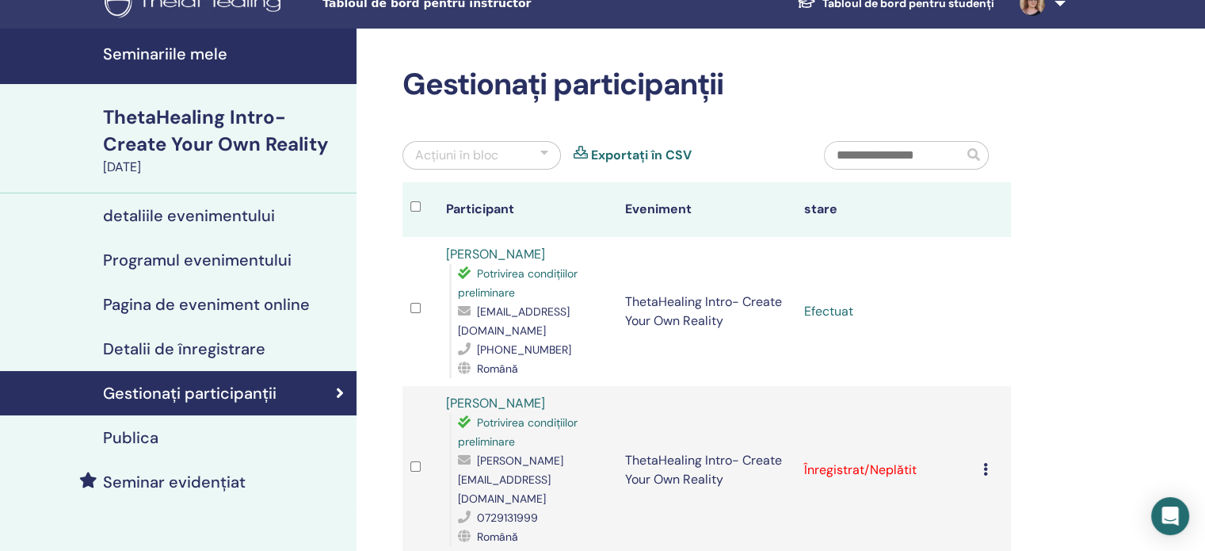
scroll to position [0, 0]
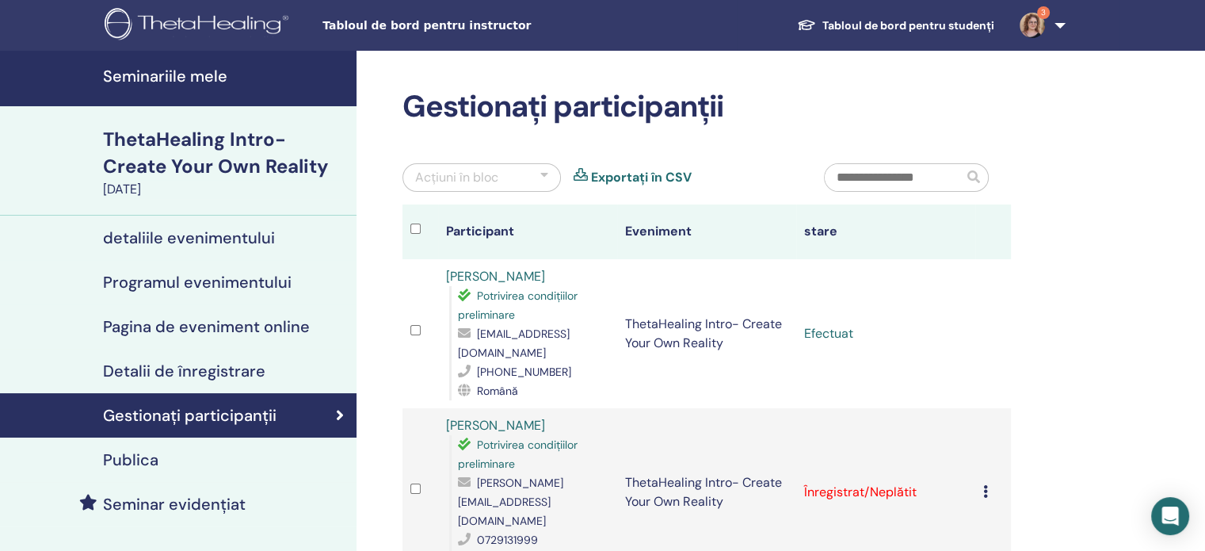
click at [159, 234] on h4 "detaliile evenimentului" at bounding box center [189, 237] width 172 height 19
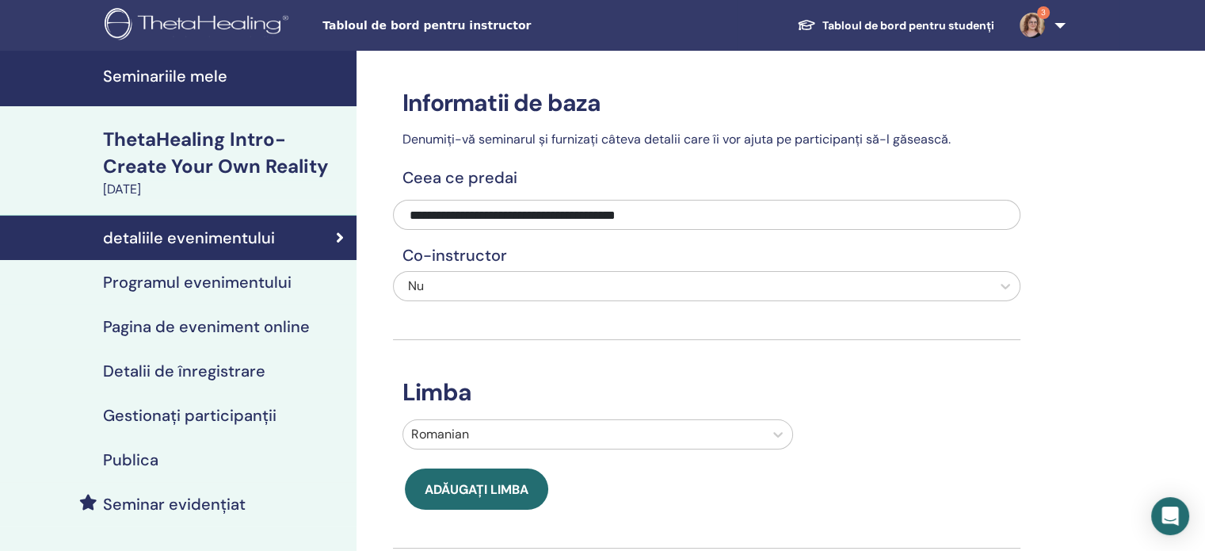
click at [170, 78] on h4 "Seminariile mele" at bounding box center [225, 76] width 244 height 19
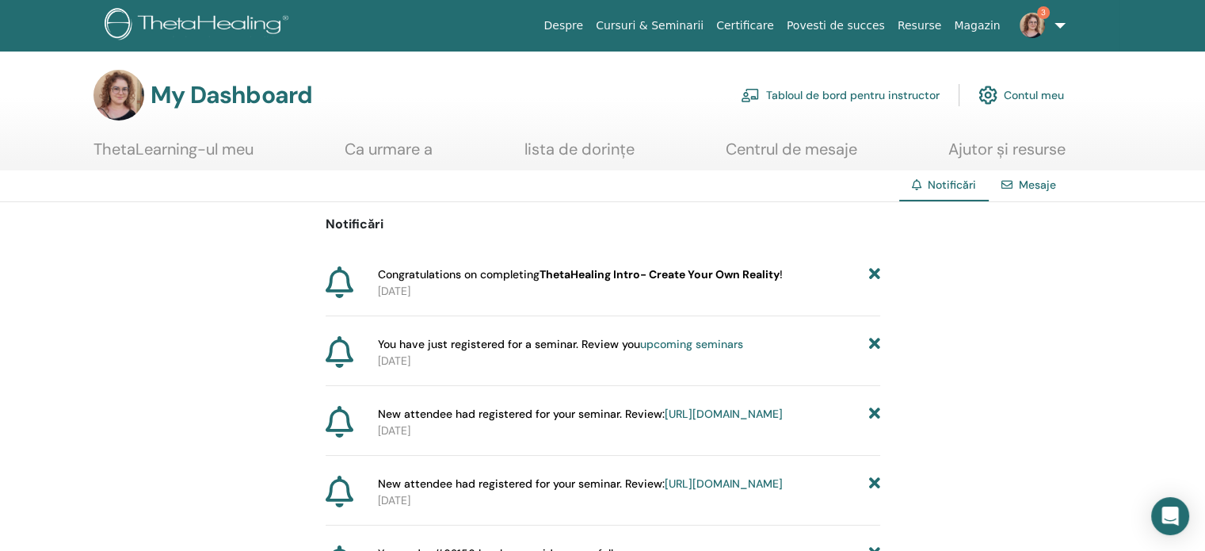
click at [737, 272] on b "ThetaHealing Intro- Create Your Own Reality" at bounding box center [659, 274] width 240 height 14
click at [1054, 21] on link "3" at bounding box center [1039, 25] width 65 height 51
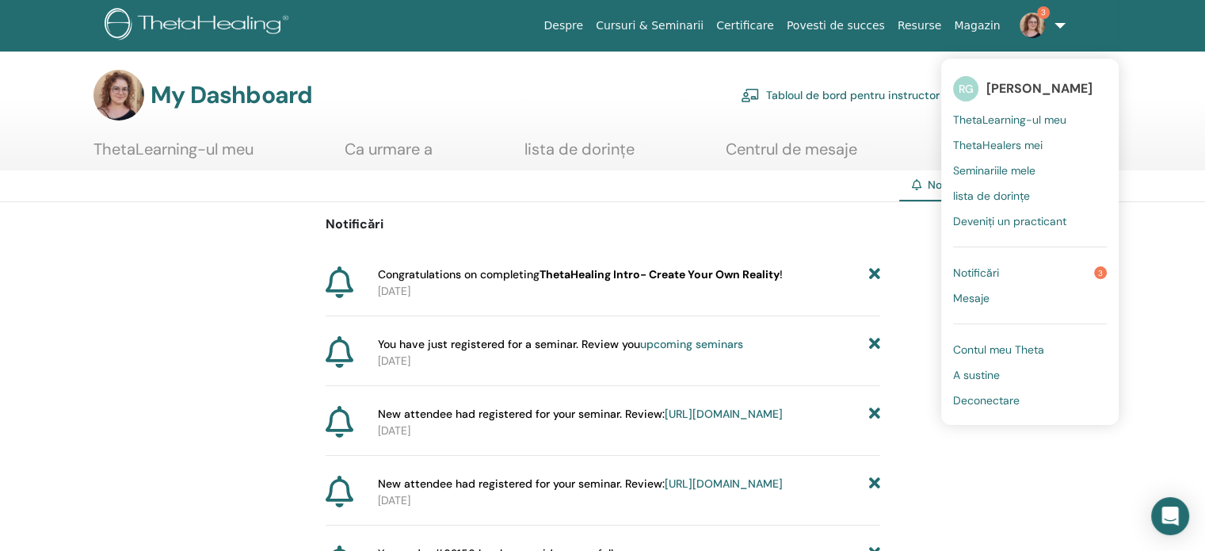
click at [993, 266] on span "Notificări" at bounding box center [976, 272] width 46 height 14
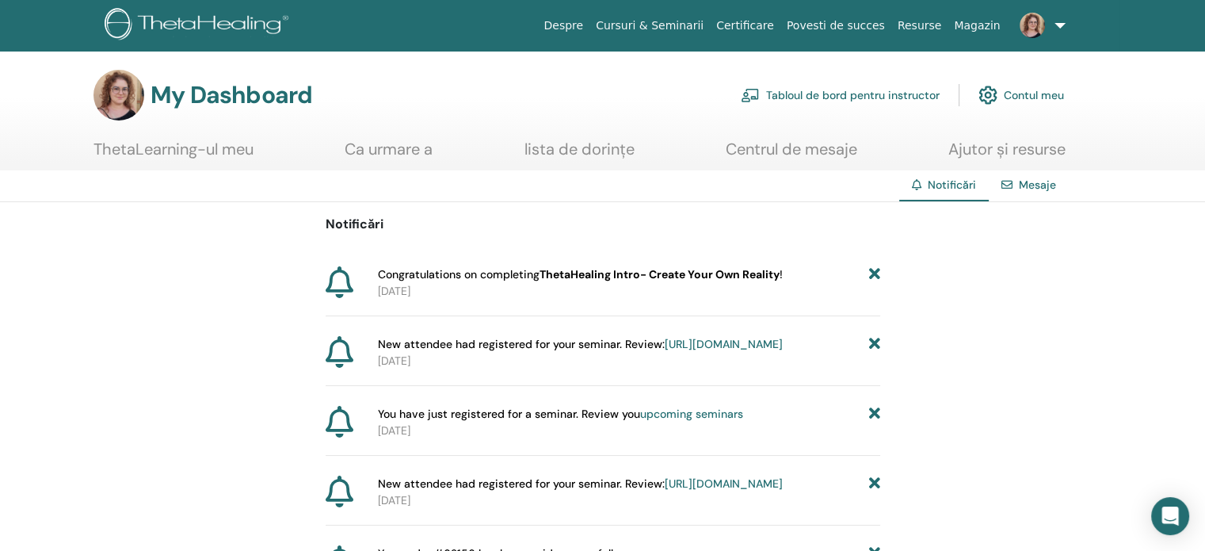
click at [165, 148] on link "ThetaLearning-ul meu" at bounding box center [173, 154] width 160 height 31
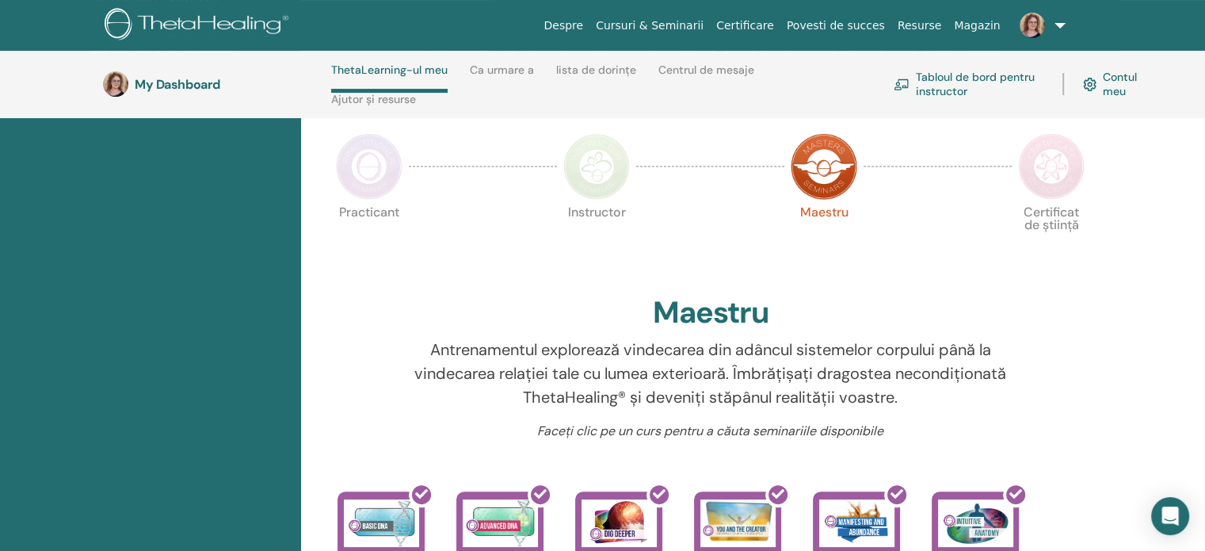
scroll to position [225, 0]
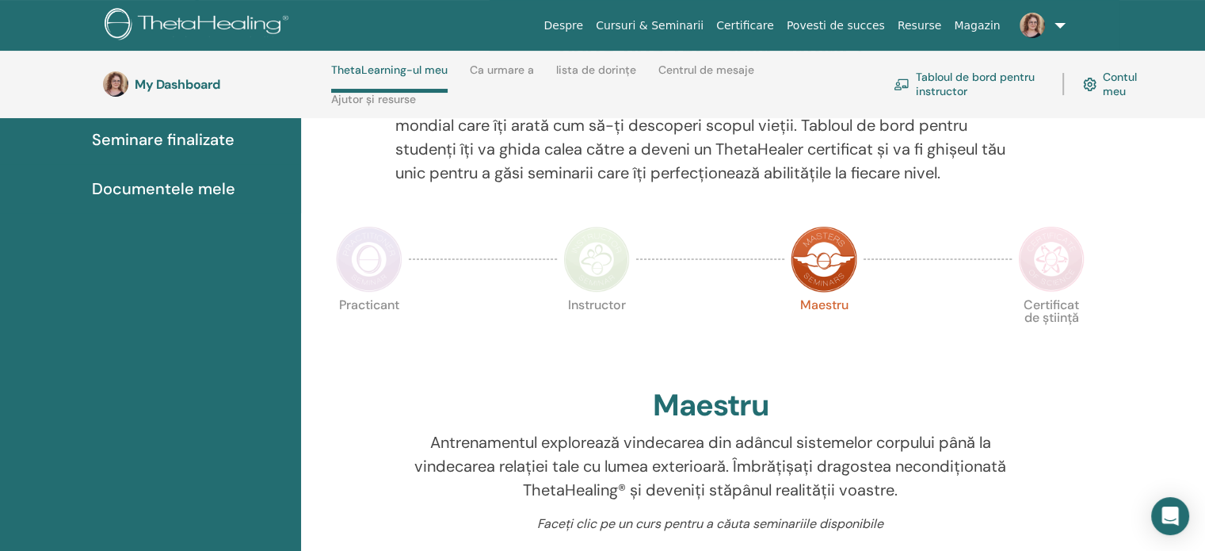
click at [605, 278] on img at bounding box center [596, 259] width 67 height 67
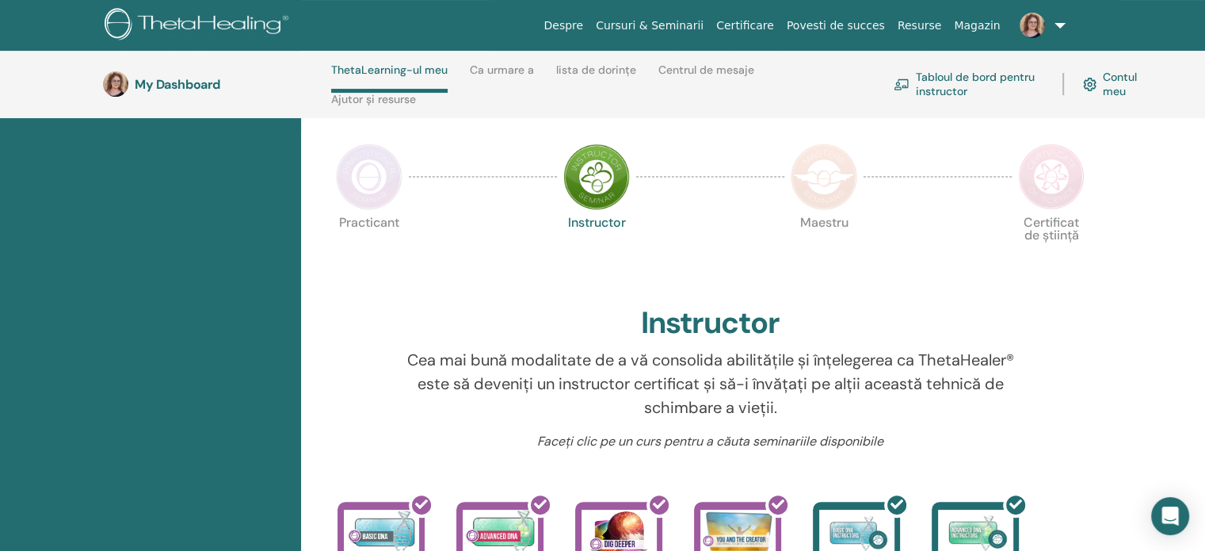
scroll to position [225, 0]
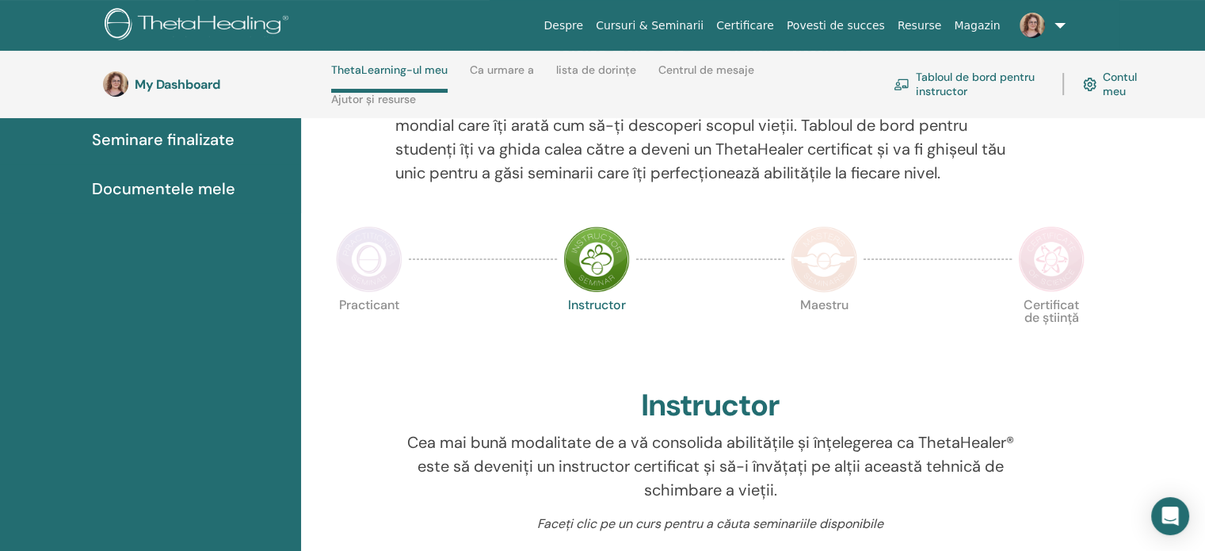
click at [361, 269] on img at bounding box center [369, 259] width 67 height 67
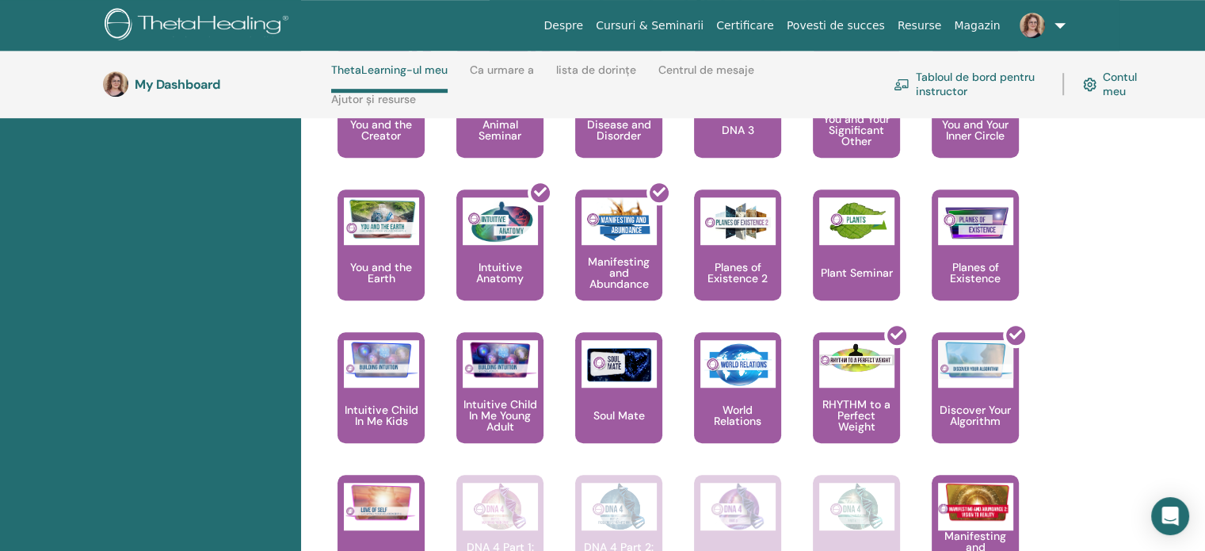
scroll to position [1017, 0]
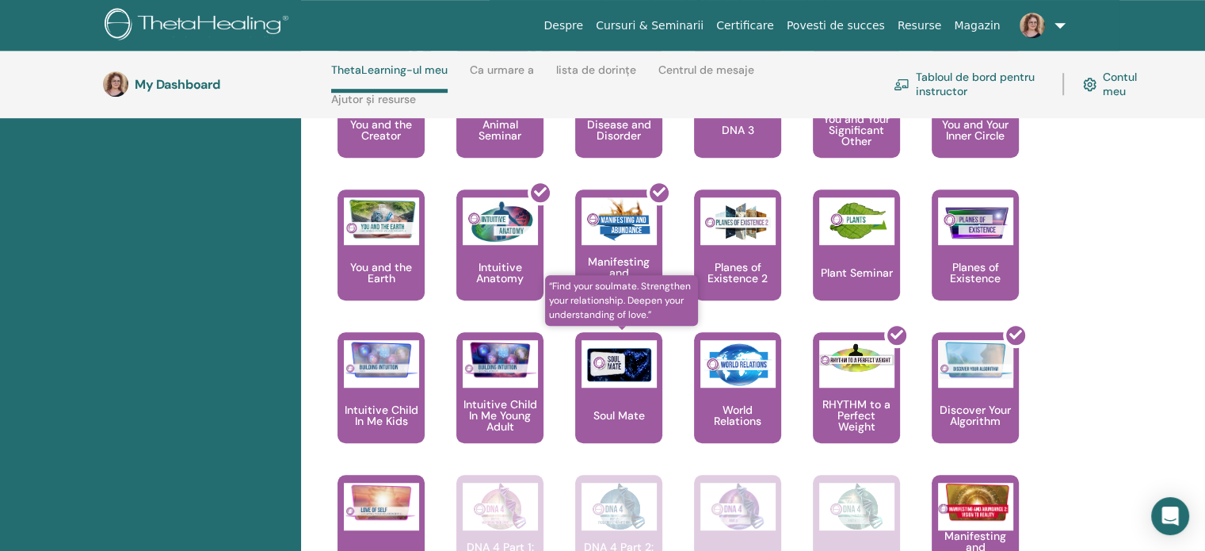
click at [614, 382] on img at bounding box center [618, 364] width 75 height 48
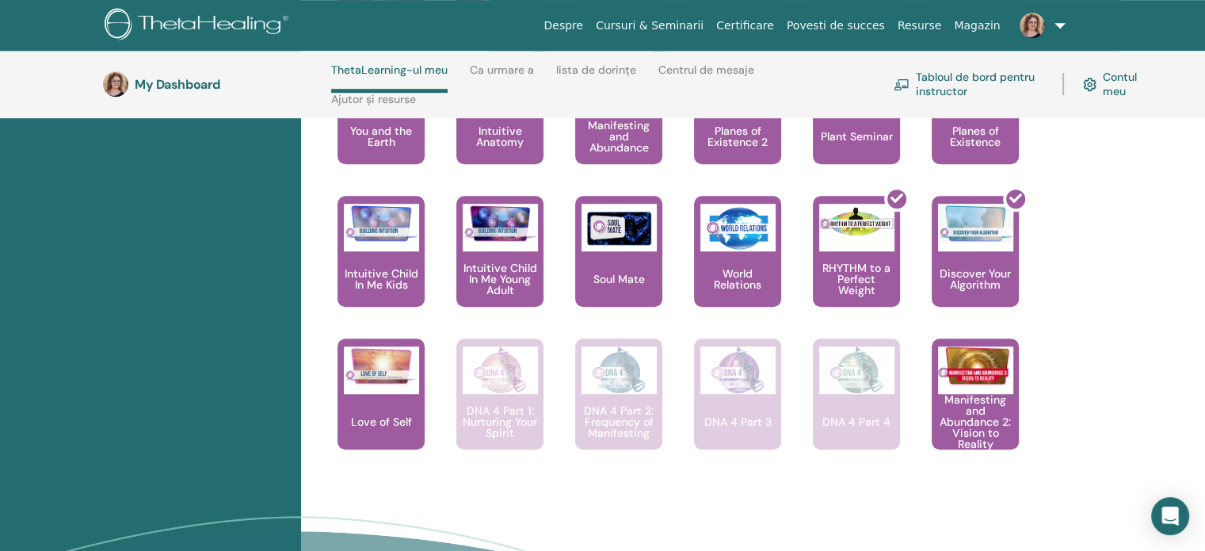
scroll to position [1176, 0]
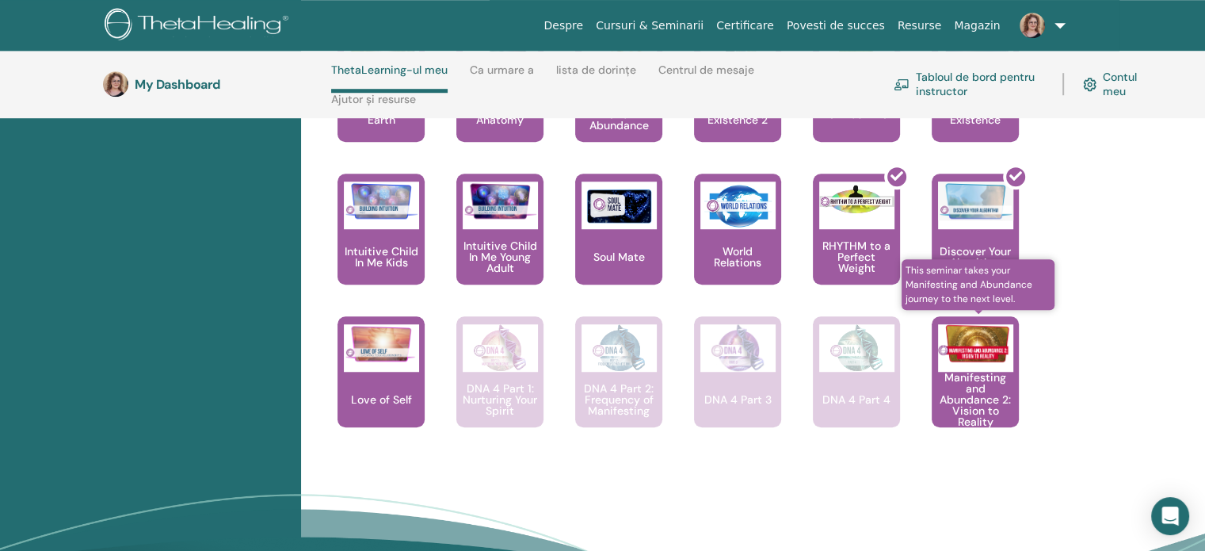
click at [979, 386] on p "Manifesting and Abundance 2: Vision to Reality" at bounding box center [975, 399] width 87 height 55
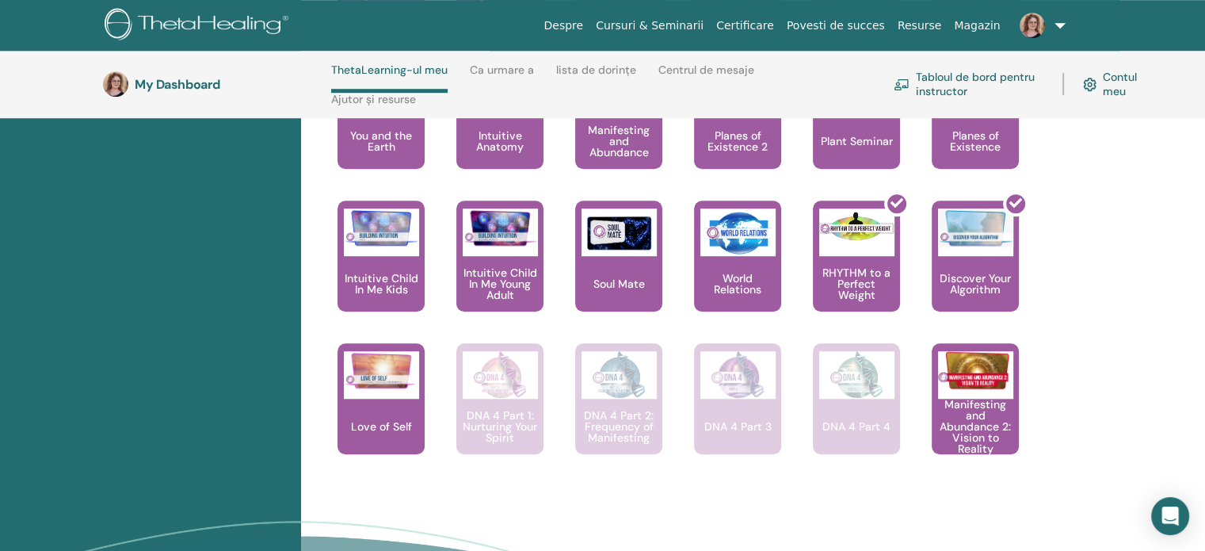
scroll to position [1176, 0]
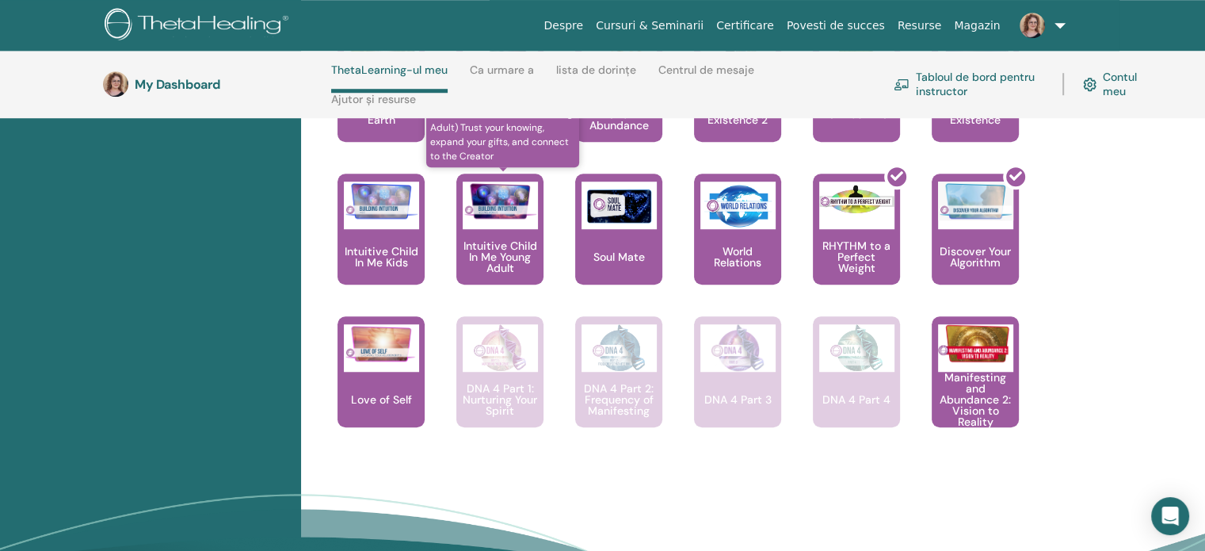
click at [516, 250] on p "Intuitive Child In Me Young Adult" at bounding box center [499, 256] width 87 height 33
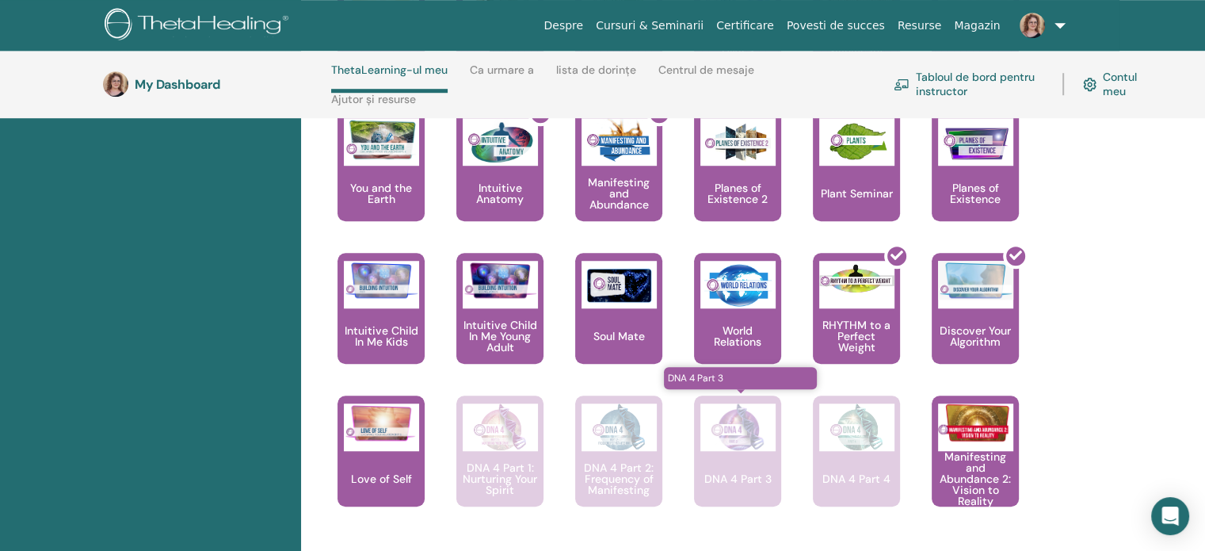
scroll to position [1017, 0]
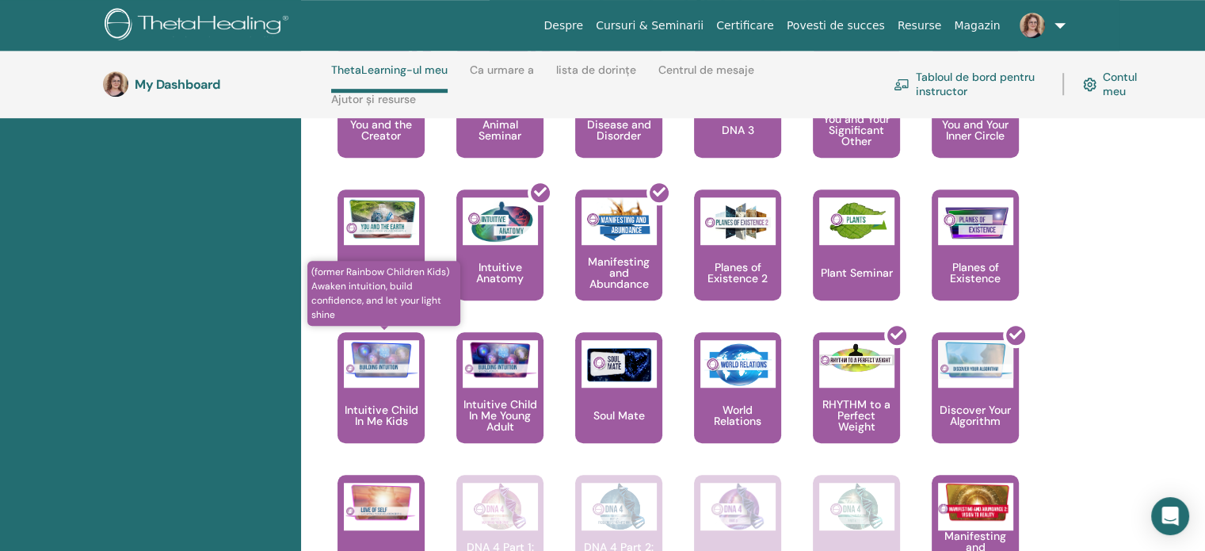
click at [382, 367] on img at bounding box center [381, 359] width 75 height 39
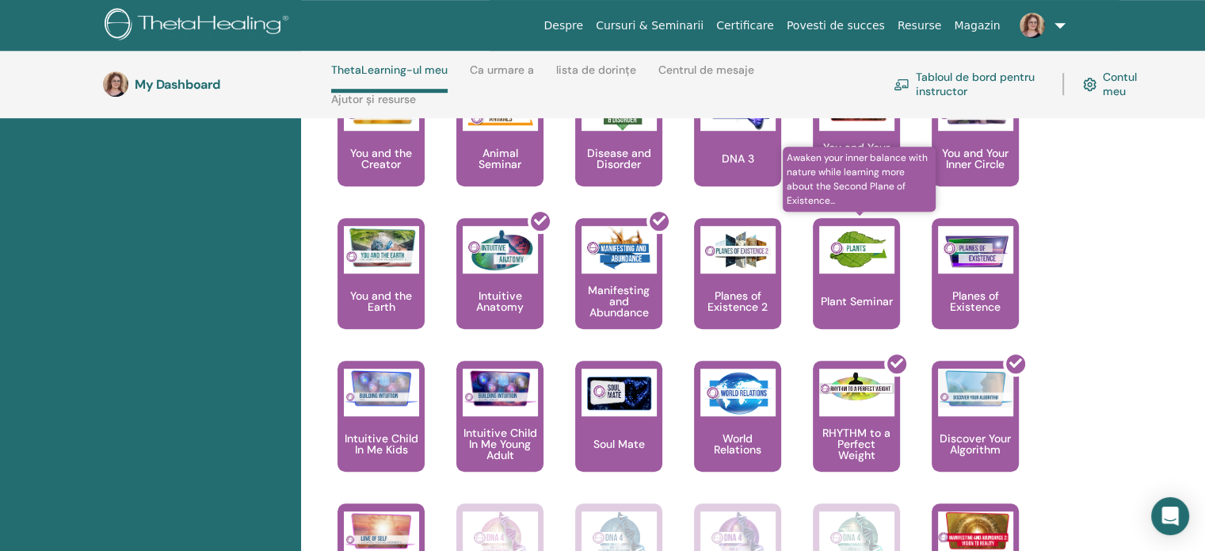
scroll to position [1017, 0]
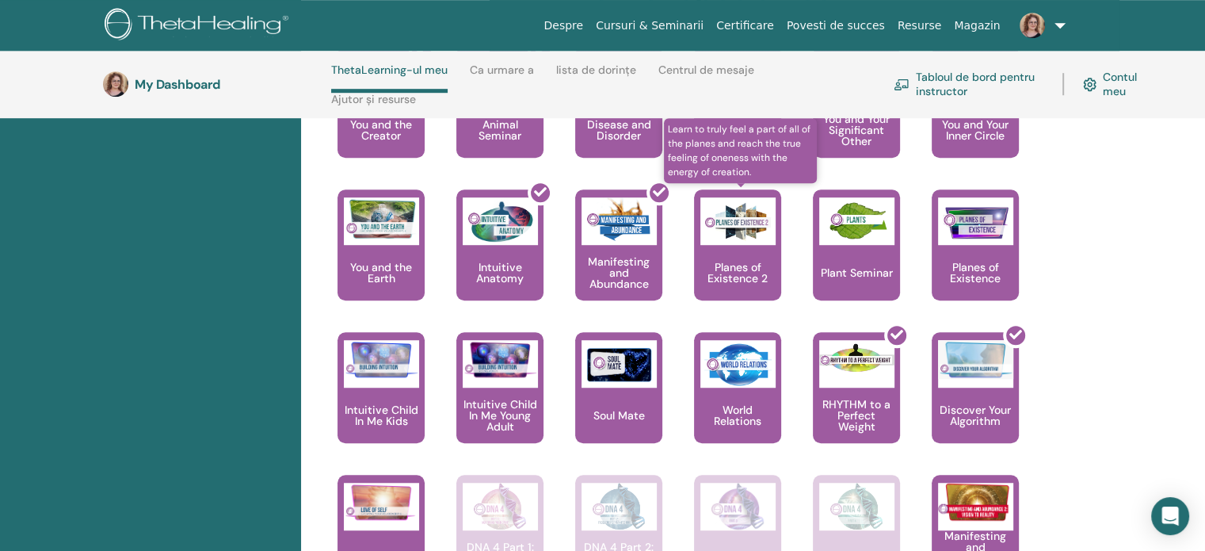
click at [720, 269] on p "Planes of Existence 2" at bounding box center [737, 272] width 87 height 22
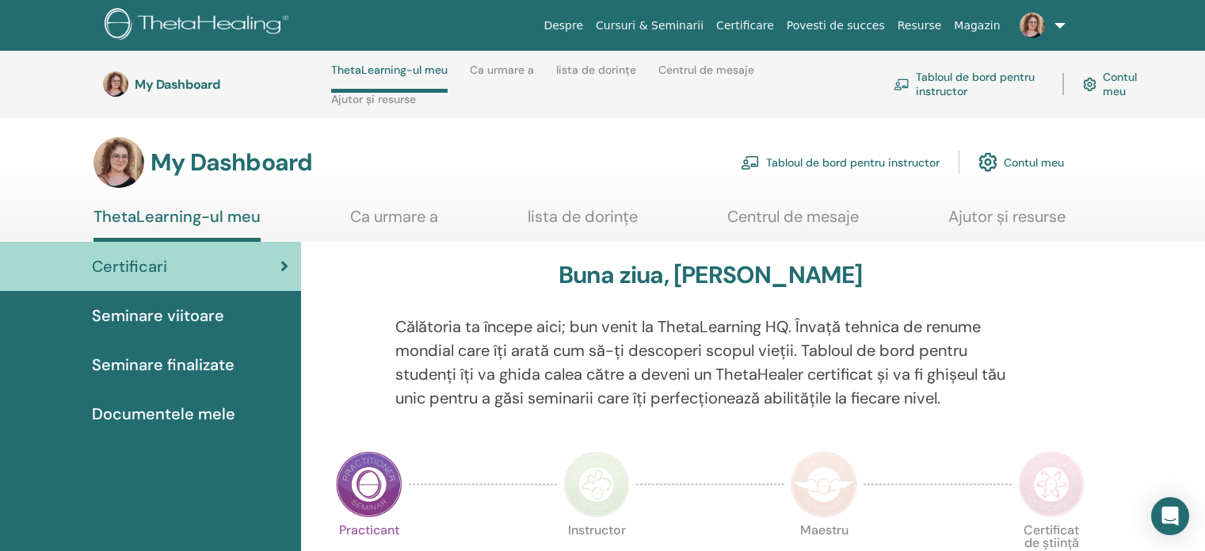
scroll to position [1017, 0]
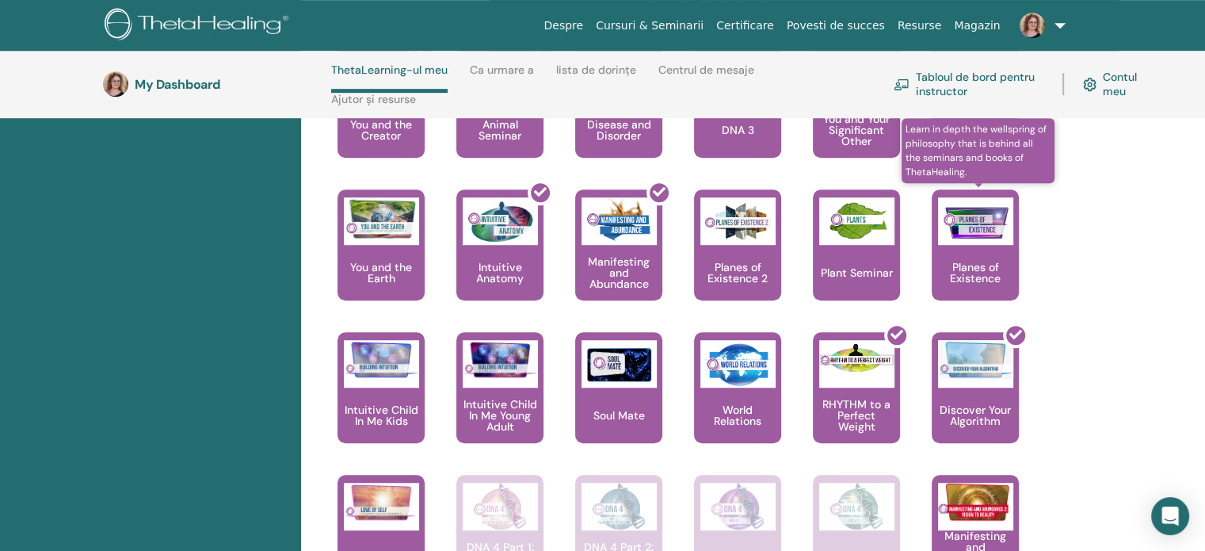
click at [959, 269] on p "Planes of Existence" at bounding box center [975, 272] width 87 height 22
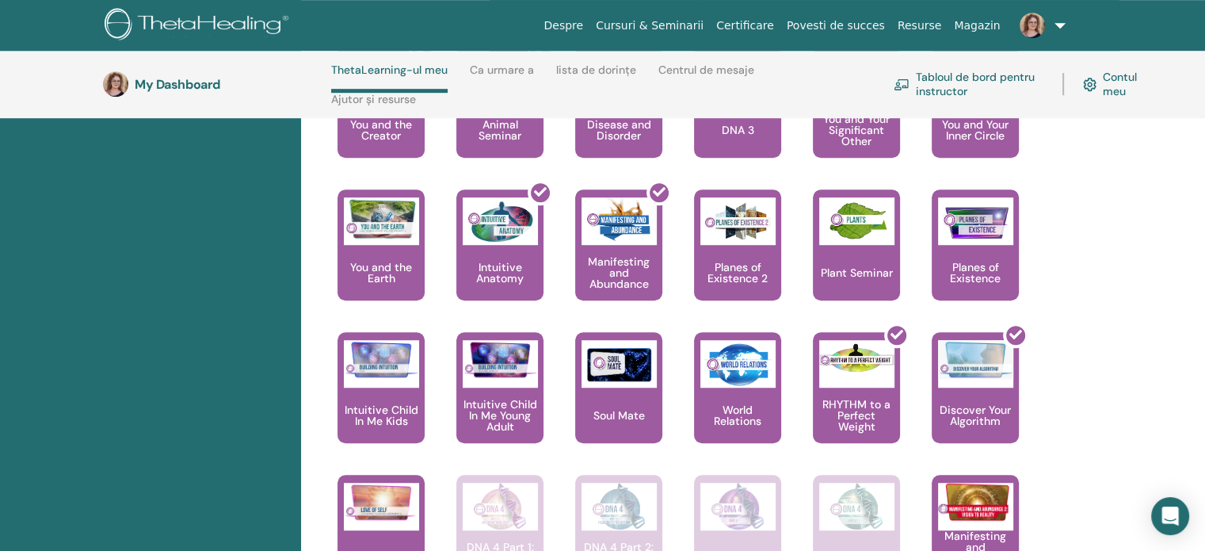
scroll to position [1096, 0]
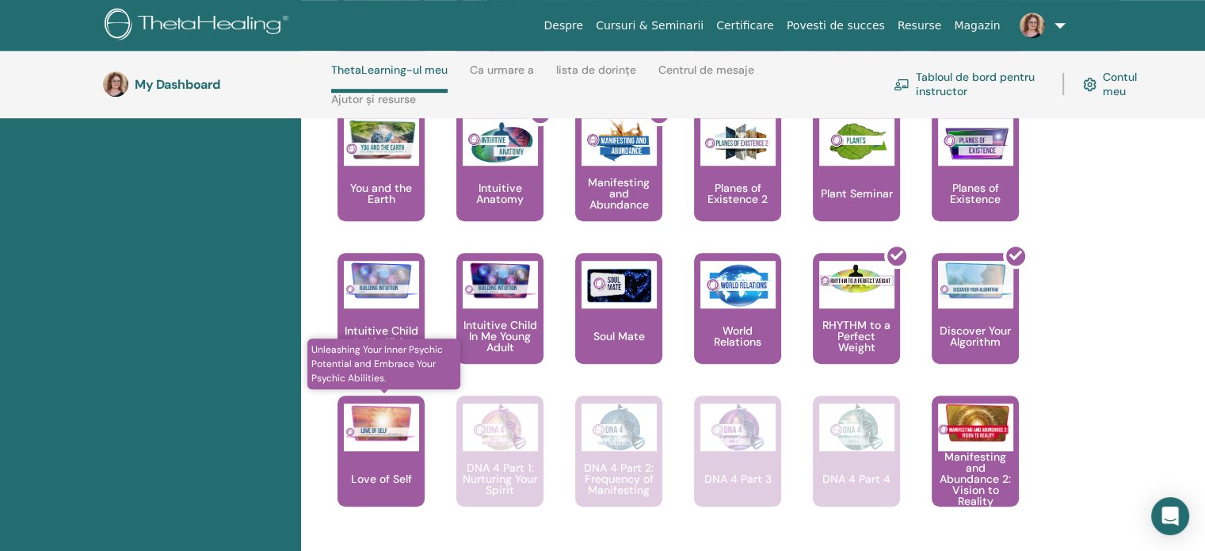
click at [374, 474] on p "Love of Self" at bounding box center [382, 478] width 74 height 11
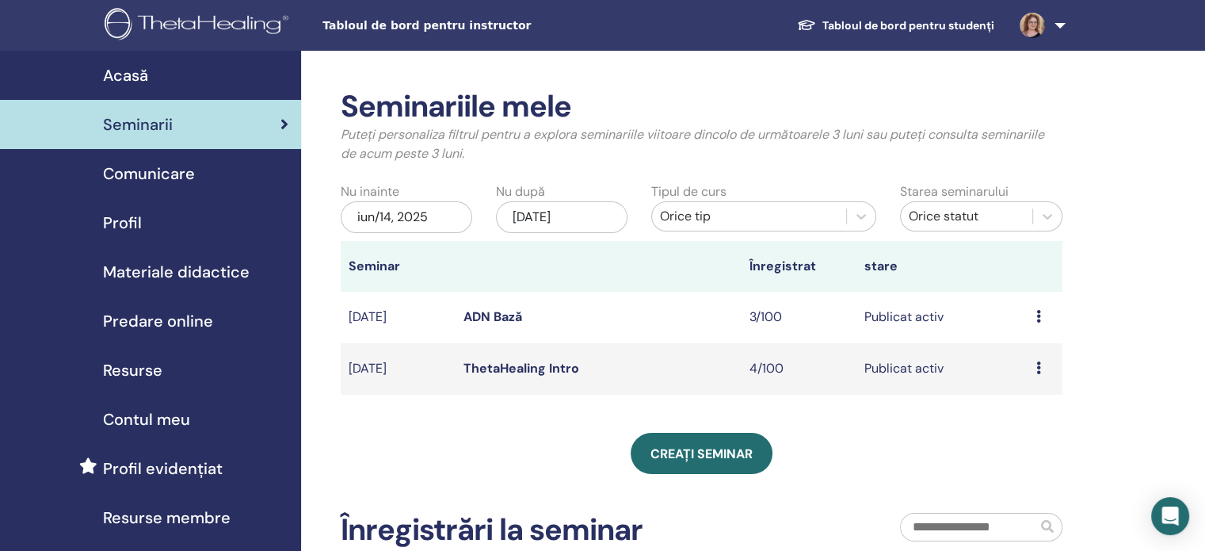
click at [509, 314] on link "ADN Bază" at bounding box center [492, 316] width 59 height 17
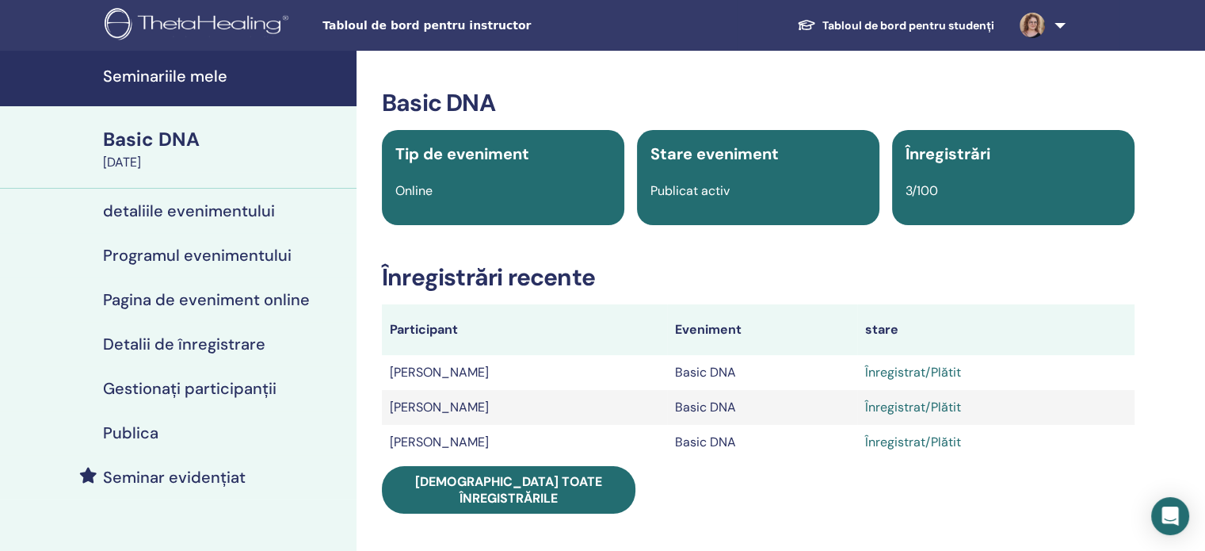
click at [166, 85] on h4 "Seminariile mele" at bounding box center [225, 76] width 244 height 19
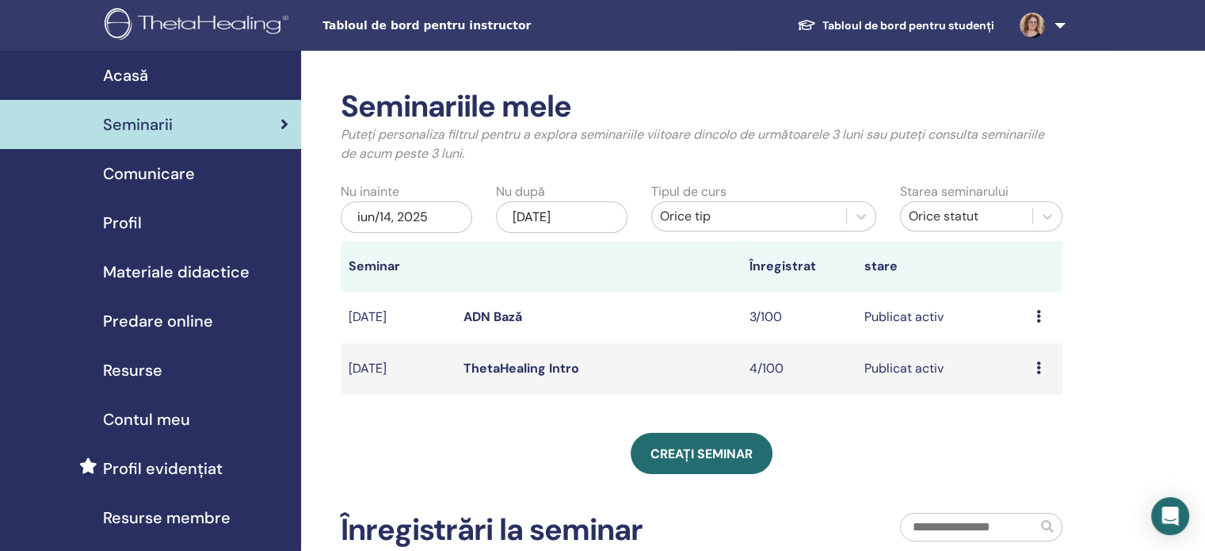
click at [490, 310] on link "ADN Bază" at bounding box center [492, 316] width 59 height 17
click at [505, 368] on link "ThetaHealing Intro" at bounding box center [521, 368] width 116 height 17
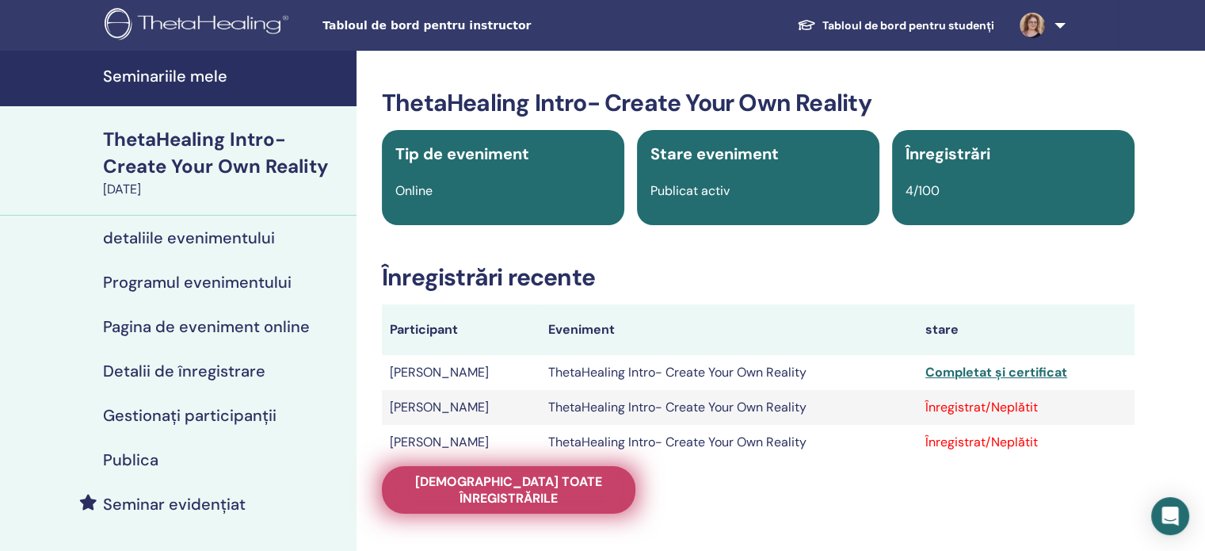
click at [526, 486] on span "[DEMOGRAPHIC_DATA] toate înregistrările" at bounding box center [509, 489] width 214 height 33
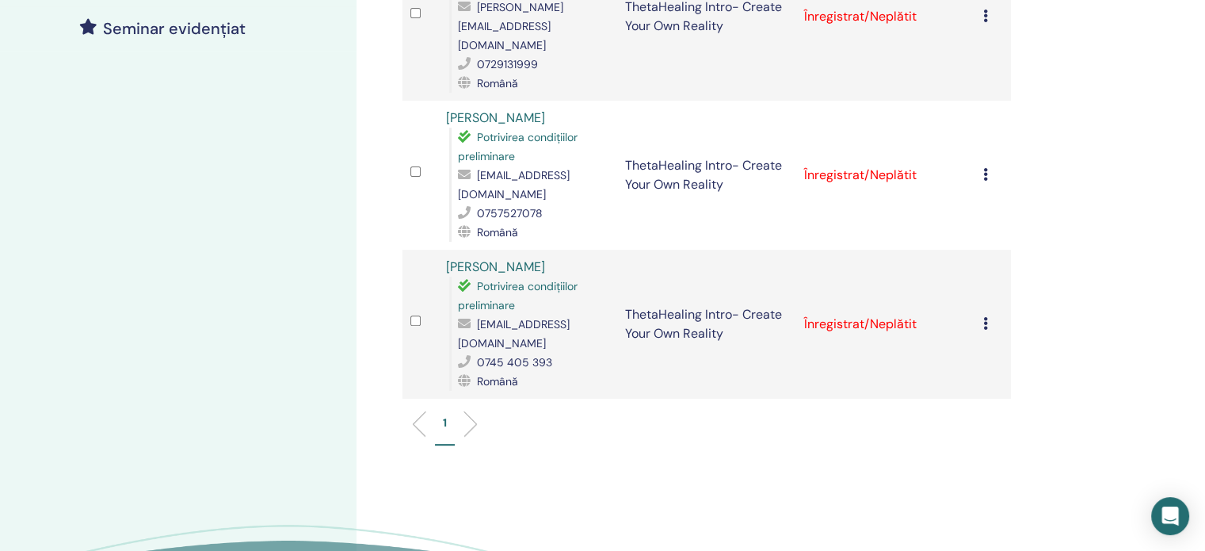
scroll to position [396, 0]
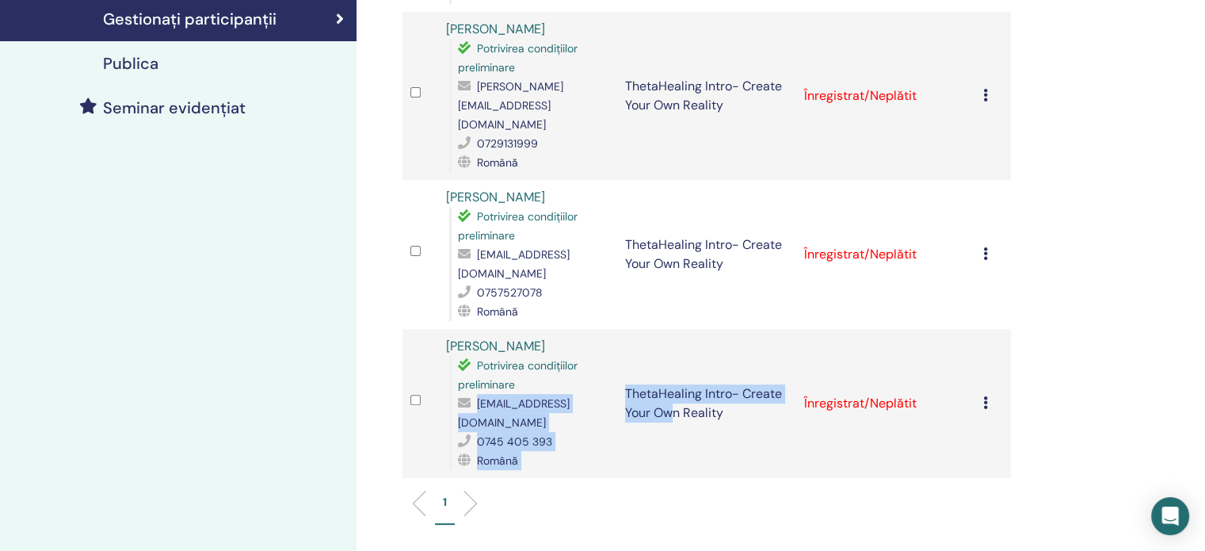
drag, startPoint x: 458, startPoint y: 367, endPoint x: 669, endPoint y: 372, distance: 210.8
click at [669, 372] on tr "[PERSON_NAME] Potrivirea condițiilor preliminare [EMAIL_ADDRESS][DOMAIN_NAME] 0…" at bounding box center [706, 403] width 608 height 149
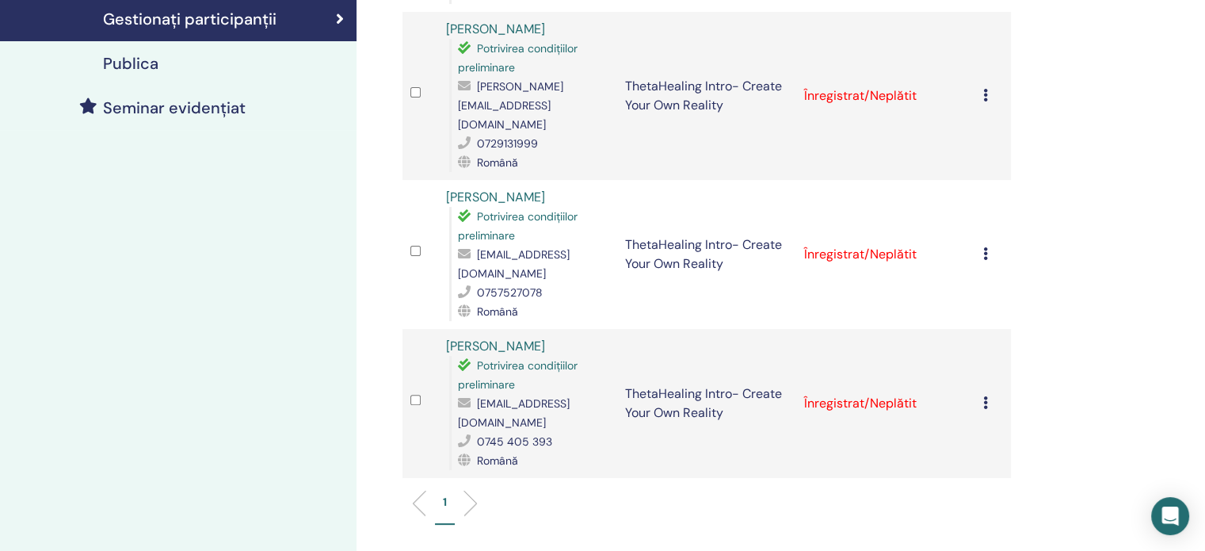
click at [605, 494] on ul "1" at bounding box center [706, 509] width 581 height 31
drag, startPoint x: 459, startPoint y: 367, endPoint x: 665, endPoint y: 368, distance: 206.8
click at [570, 396] on span "[EMAIL_ADDRESS][DOMAIN_NAME]" at bounding box center [514, 412] width 112 height 33
copy span "[EMAIL_ADDRESS][DOMAIN_NAME]"
drag, startPoint x: 459, startPoint y: 218, endPoint x: 622, endPoint y: 221, distance: 163.2
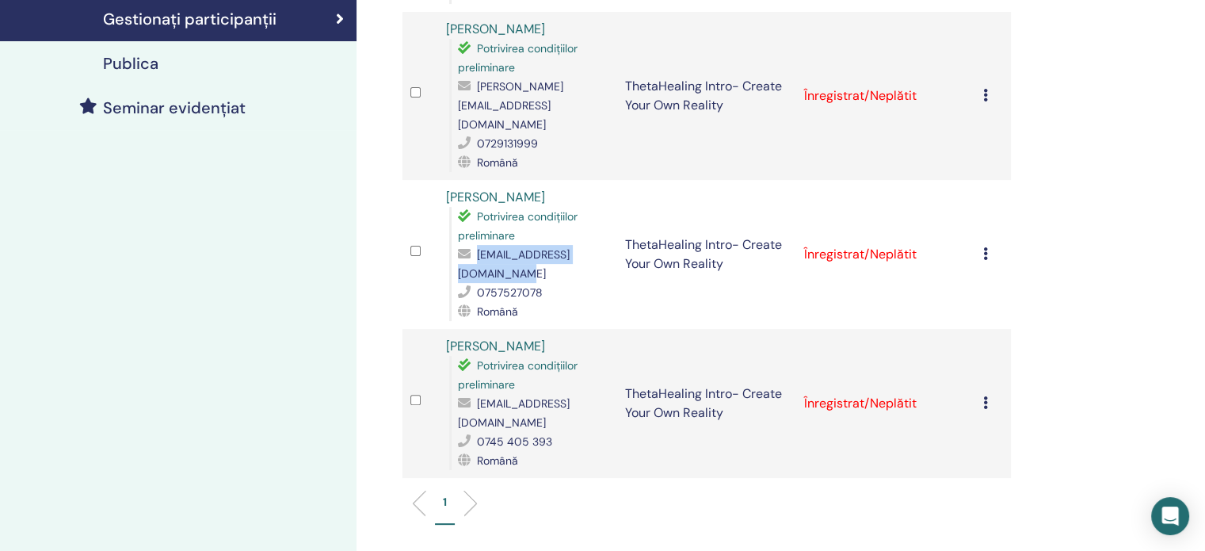
click at [570, 247] on span "[EMAIL_ADDRESS][DOMAIN_NAME]" at bounding box center [514, 263] width 112 height 33
copy span "[EMAIL_ADDRESS][DOMAIN_NAME]"
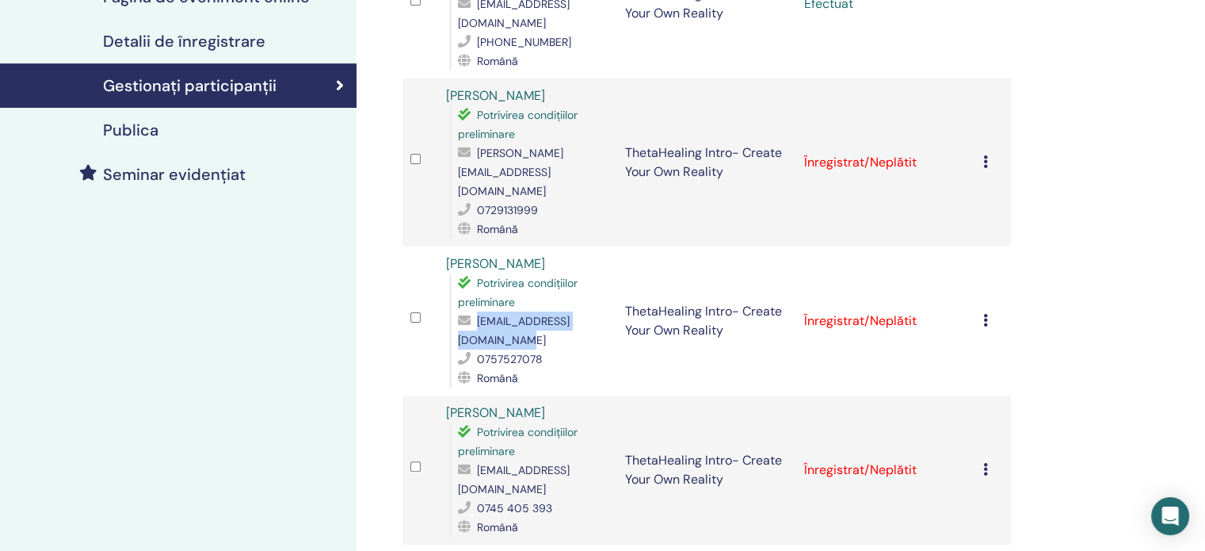
scroll to position [238, 0]
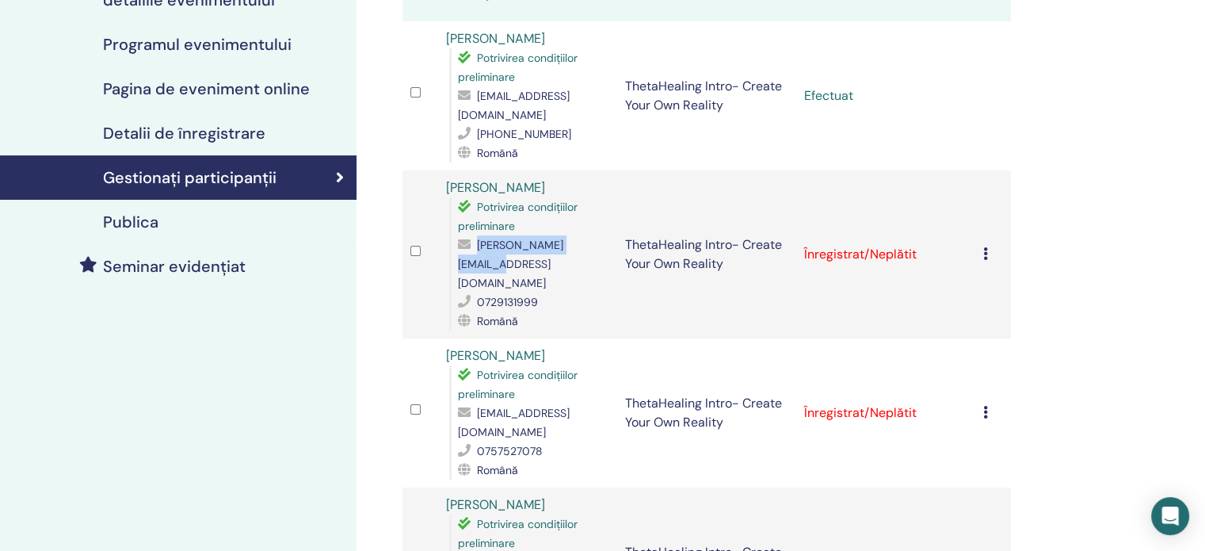
drag, startPoint x: 477, startPoint y: 228, endPoint x: 604, endPoint y: 227, distance: 126.7
click at [563, 238] on span "[PERSON_NAME][EMAIL_ADDRESS][DOMAIN_NAME]" at bounding box center [510, 264] width 105 height 52
copy span "[PERSON_NAME][EMAIL_ADDRESS][DOMAIN_NAME]"
drag, startPoint x: 458, startPoint y: 376, endPoint x: 624, endPoint y: 374, distance: 166.4
click at [570, 406] on span "[EMAIL_ADDRESS][DOMAIN_NAME]" at bounding box center [514, 422] width 112 height 33
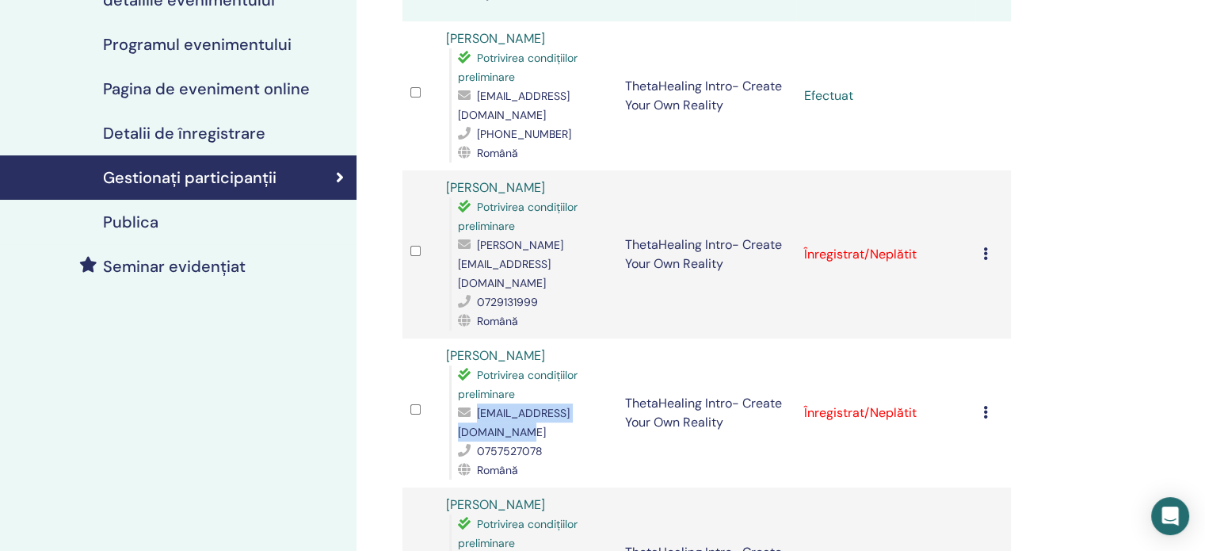
copy span "[EMAIL_ADDRESS][DOMAIN_NAME]"
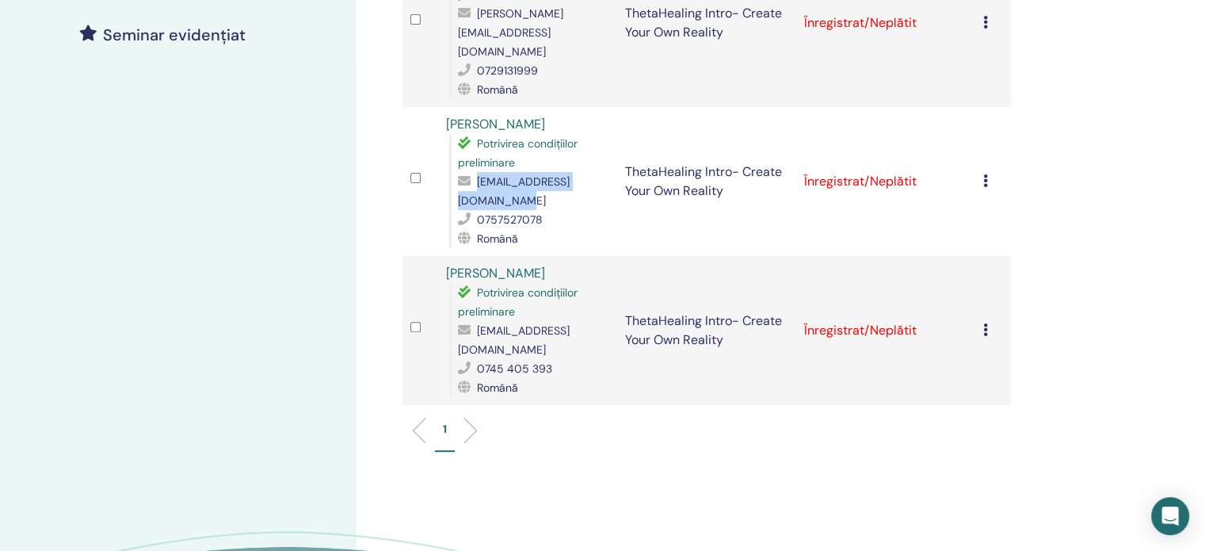
scroll to position [475, 0]
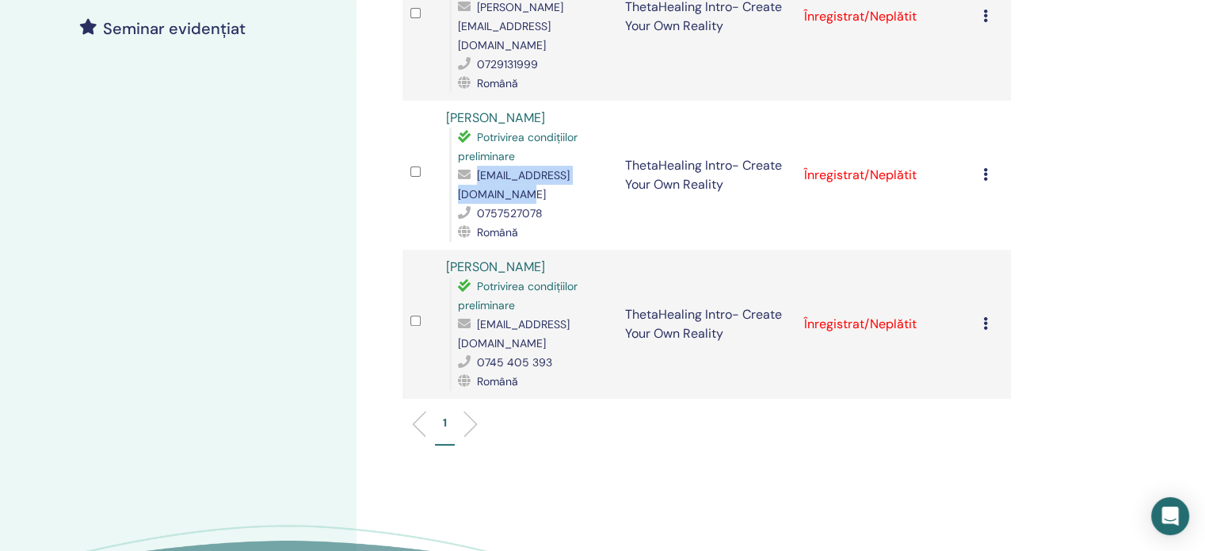
drag, startPoint x: 459, startPoint y: 286, endPoint x: 662, endPoint y: 292, distance: 203.7
click at [570, 317] on span "[EMAIL_ADDRESS][DOMAIN_NAME]" at bounding box center [514, 333] width 112 height 33
copy span "[EMAIL_ADDRESS][DOMAIN_NAME]"
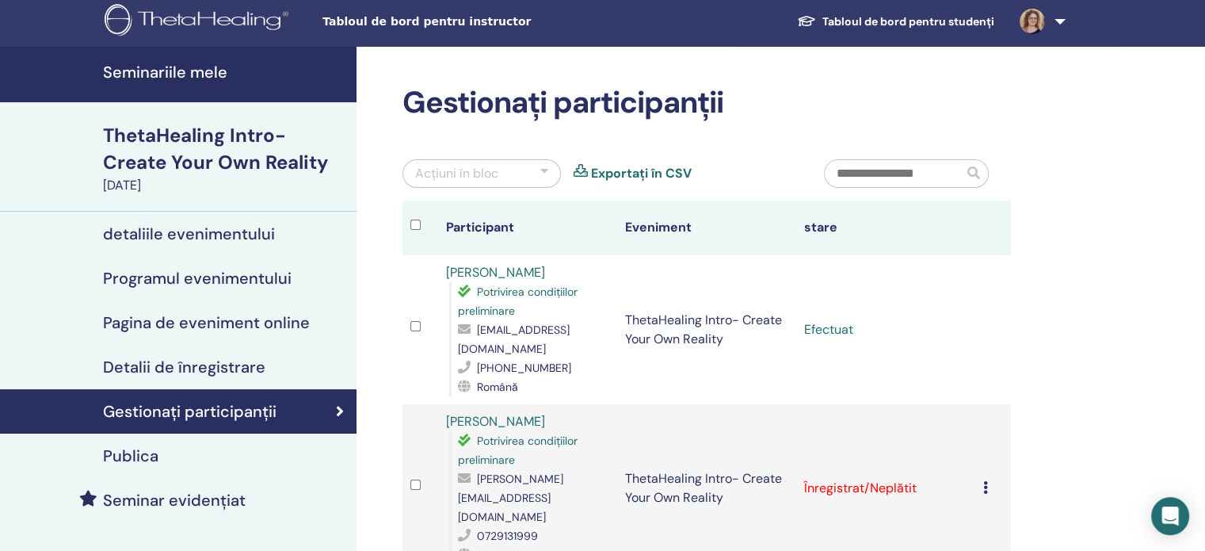
scroll to position [0, 0]
